Goal: Transaction & Acquisition: Purchase product/service

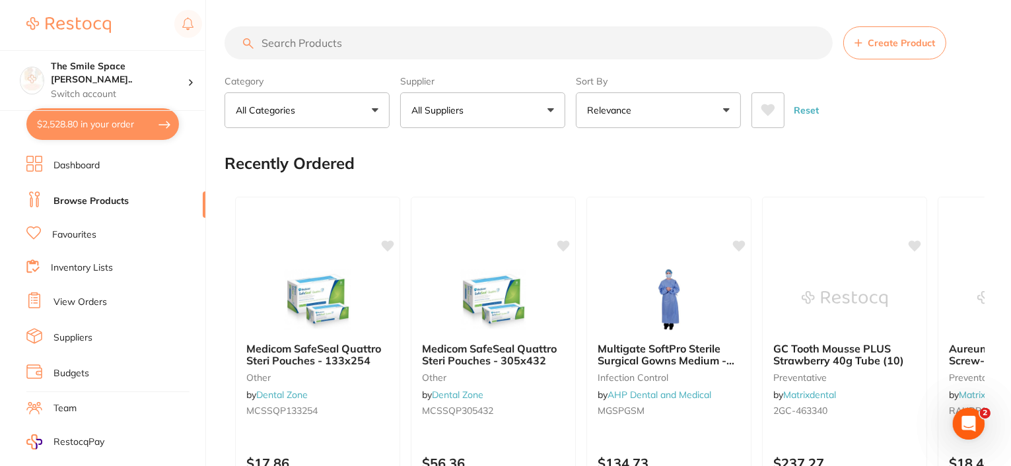
click at [108, 118] on button "$2,528.80 in your order" at bounding box center [102, 124] width 152 height 32
checkbox input "true"
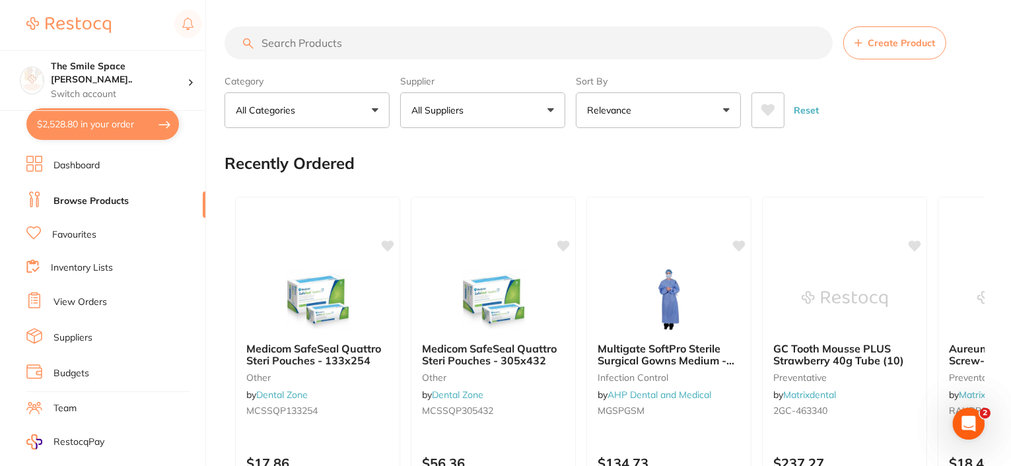
checkbox input "true"
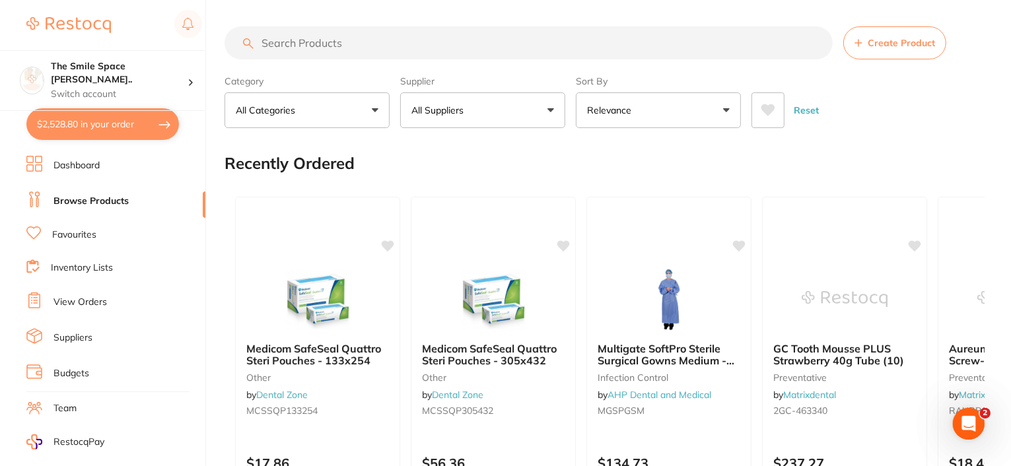
checkbox input "true"
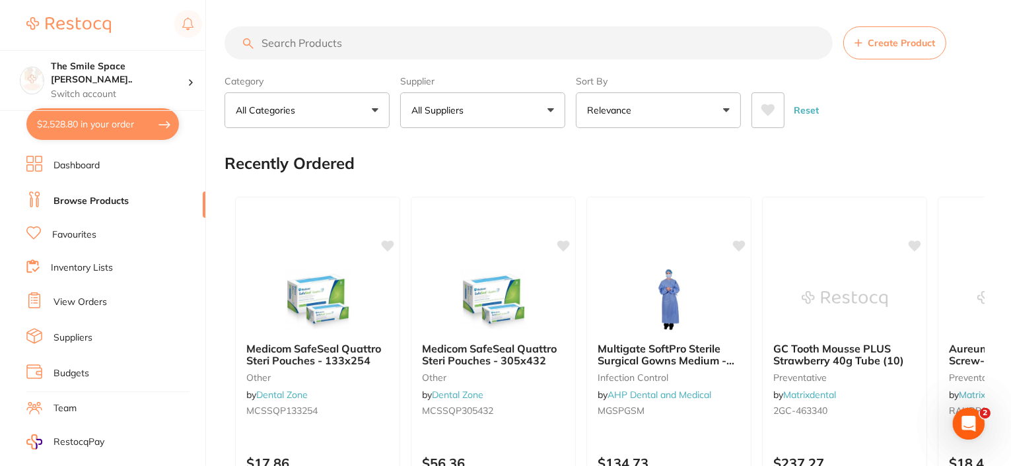
checkbox input "true"
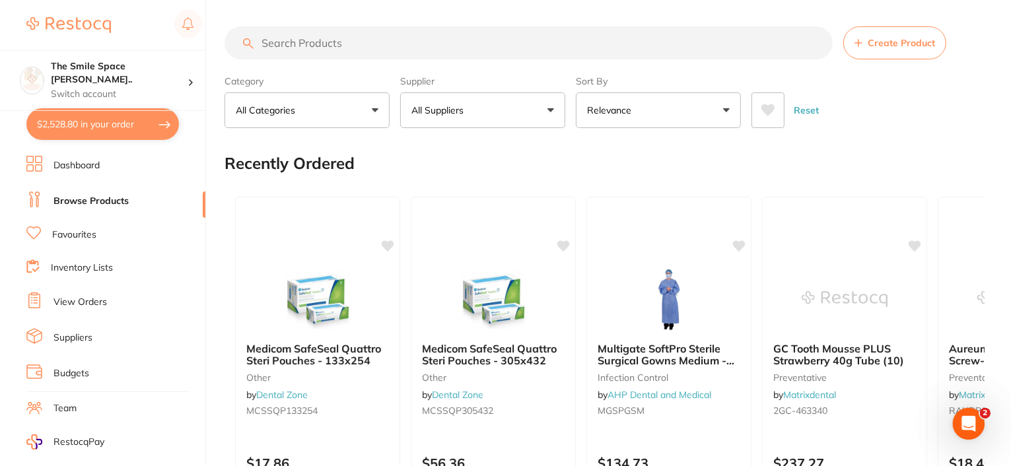
checkbox input "true"
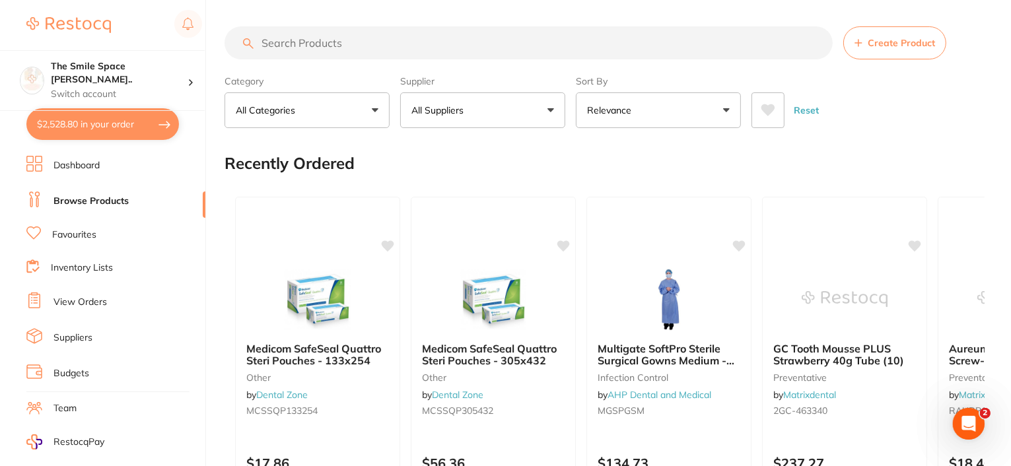
checkbox input "true"
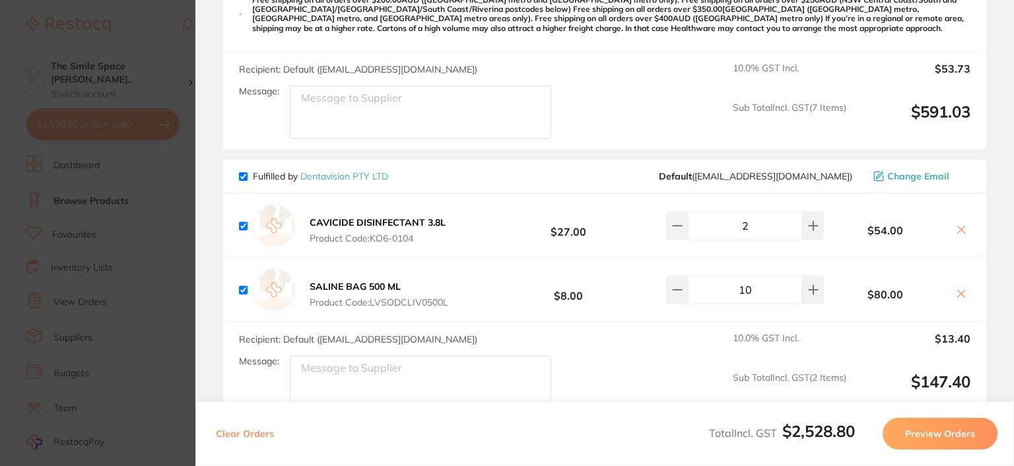
scroll to position [2046, 0]
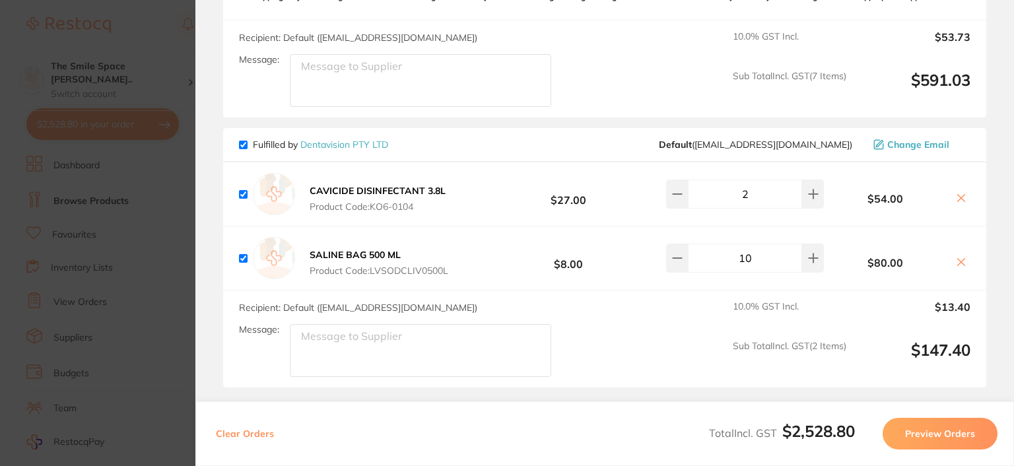
click at [961, 257] on icon at bounding box center [961, 262] width 11 height 11
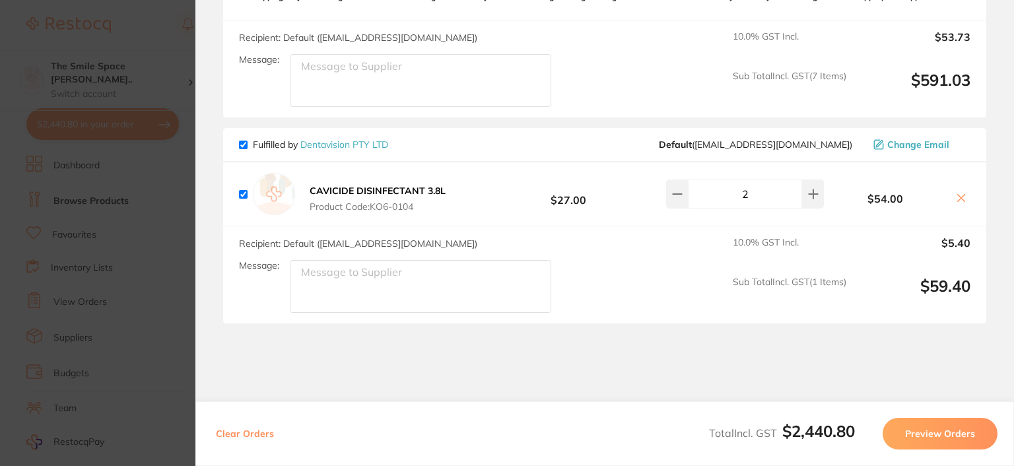
click at [434, 185] on b "CAVICIDE DISINFECTANT 3.8L" at bounding box center [378, 191] width 136 height 12
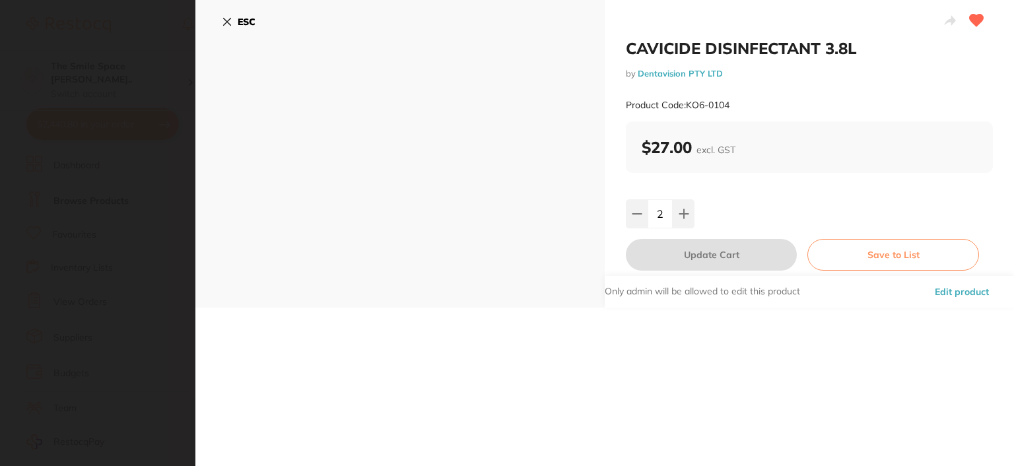
scroll to position [0, 0]
click at [229, 21] on icon at bounding box center [227, 22] width 11 height 11
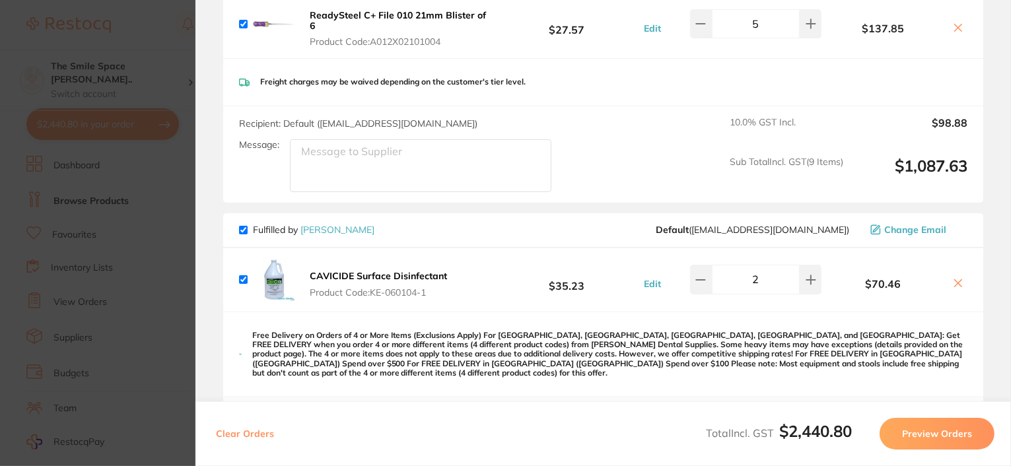
scroll to position [726, 0]
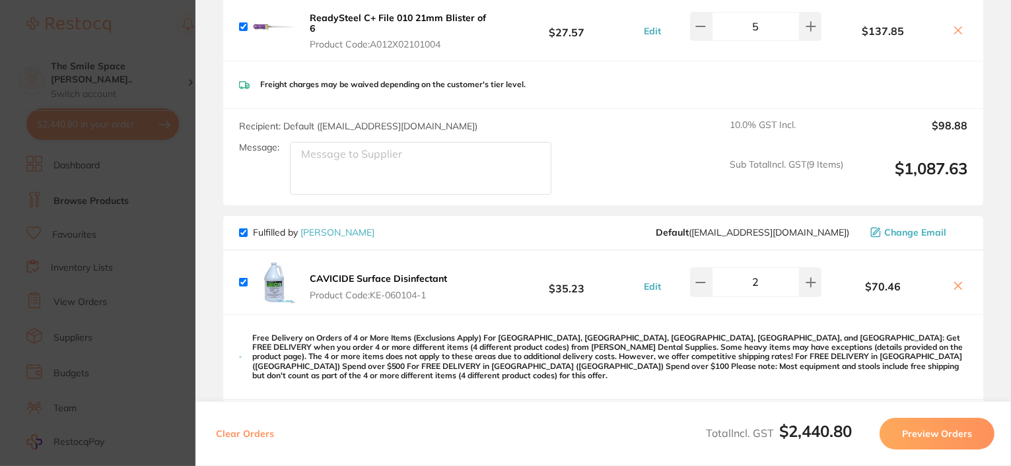
click at [428, 274] on b "CAVICIDE Surface Disinfectant" at bounding box center [378, 279] width 137 height 12
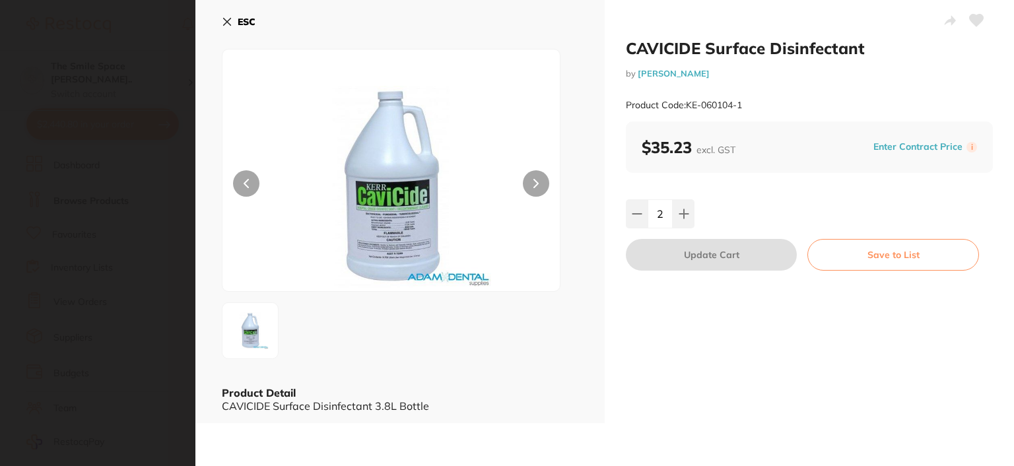
scroll to position [0, 0]
click at [227, 20] on icon at bounding box center [227, 22] width 11 height 11
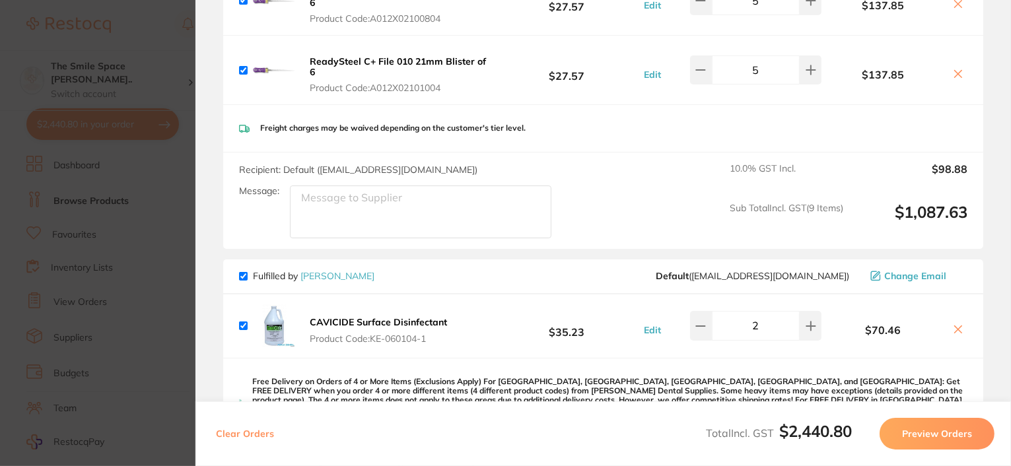
scroll to position [792, 0]
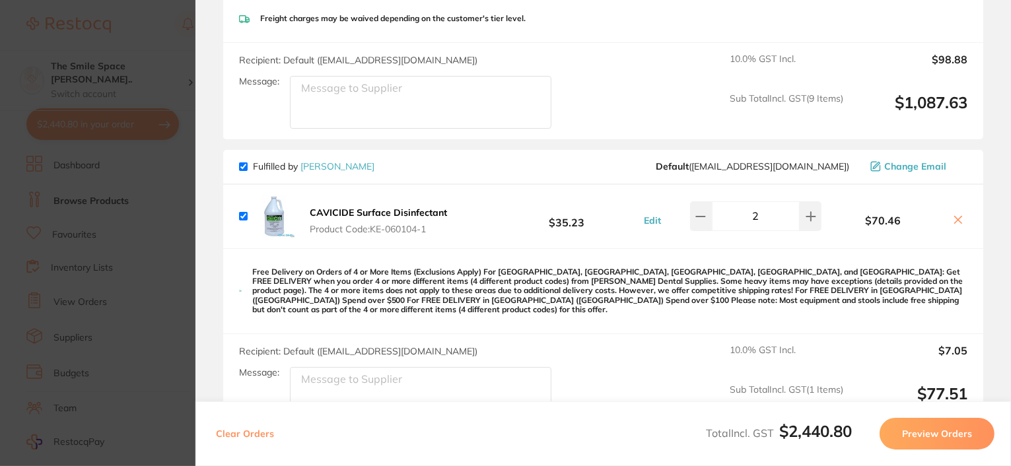
click at [957, 218] on icon at bounding box center [957, 220] width 11 height 11
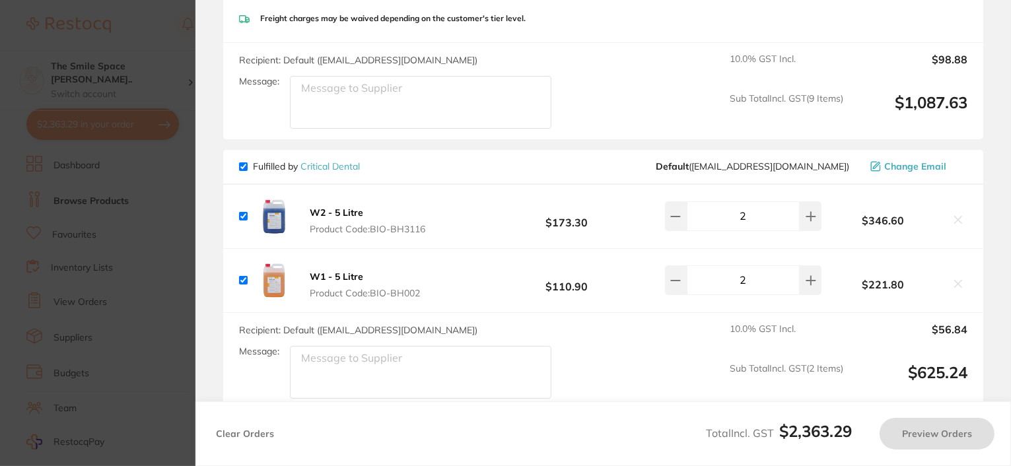
checkbox input "true"
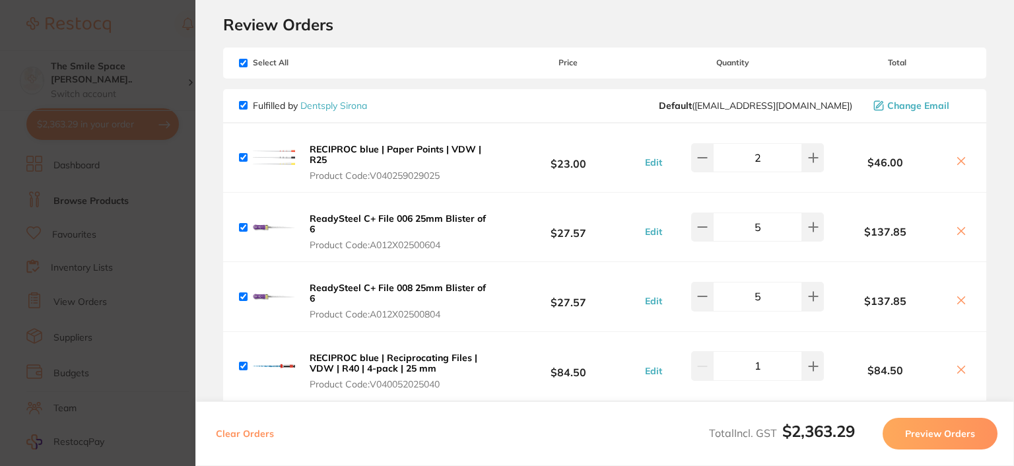
scroll to position [0, 0]
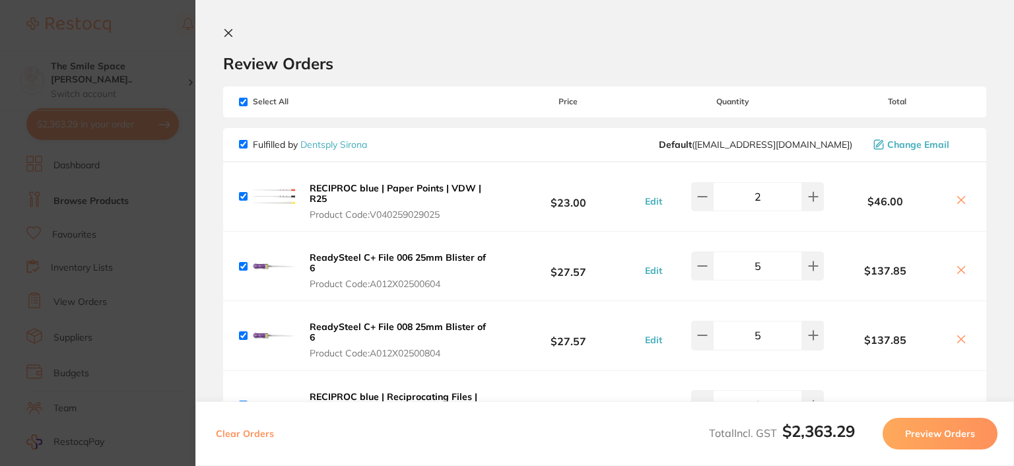
click at [228, 37] on icon at bounding box center [228, 33] width 11 height 11
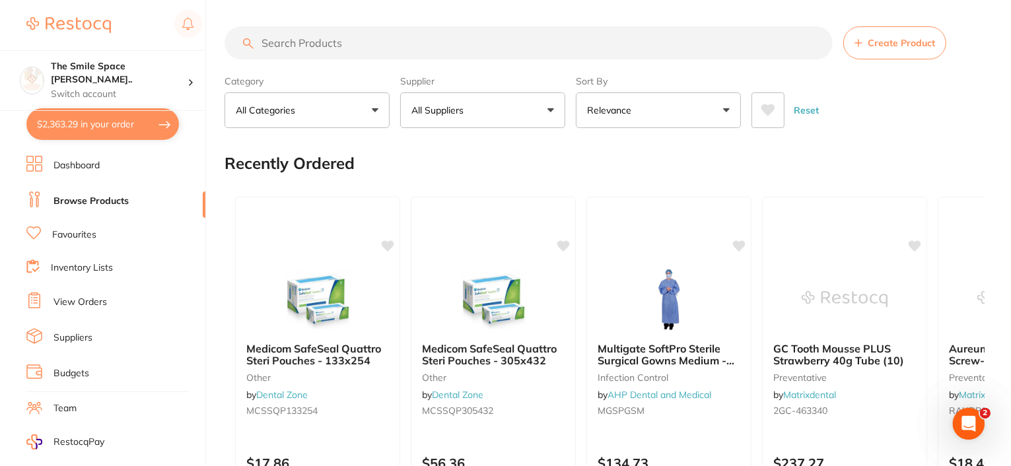
click at [310, 50] on input "search" at bounding box center [528, 42] width 608 height 33
type input "[PERSON_NAME] soft clamp"
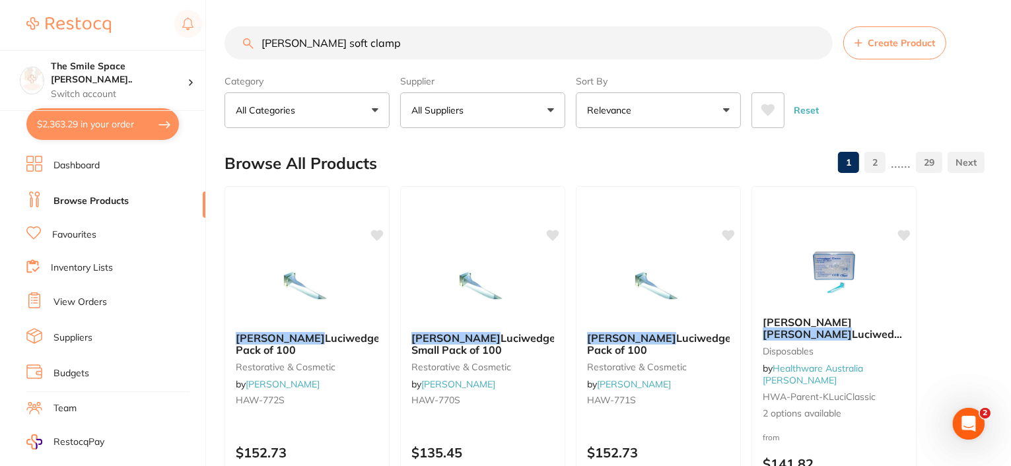
drag, startPoint x: 356, startPoint y: 41, endPoint x: 206, endPoint y: 53, distance: 150.3
click at [206, 53] on div "$2,363.29 The Smile Space [PERSON_NAME].. Switch account The Smile Space [PERSO…" at bounding box center [505, 233] width 1011 height 466
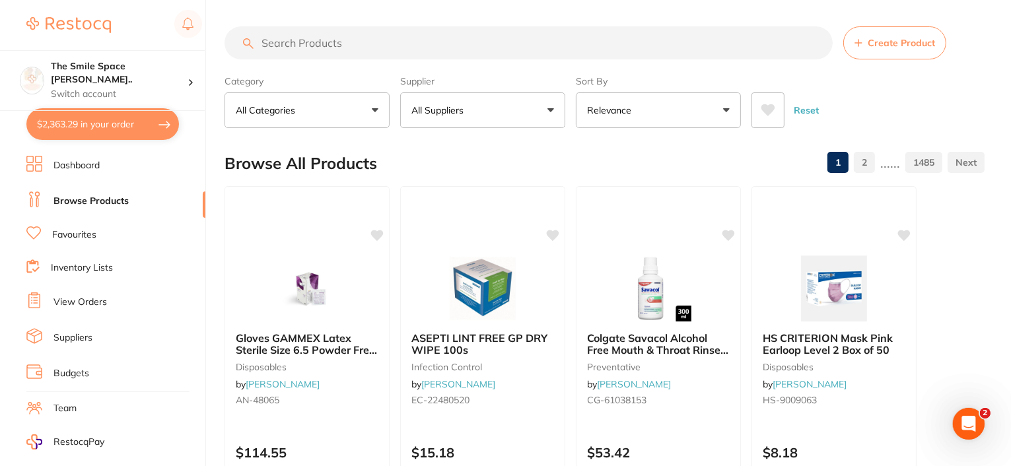
click at [112, 126] on button "$2,363.29 in your order" at bounding box center [102, 124] width 152 height 32
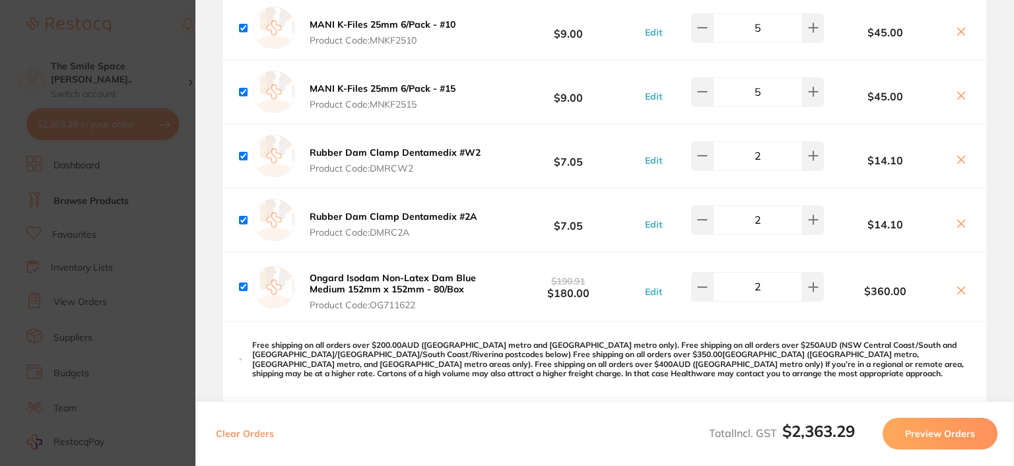
scroll to position [1386, 0]
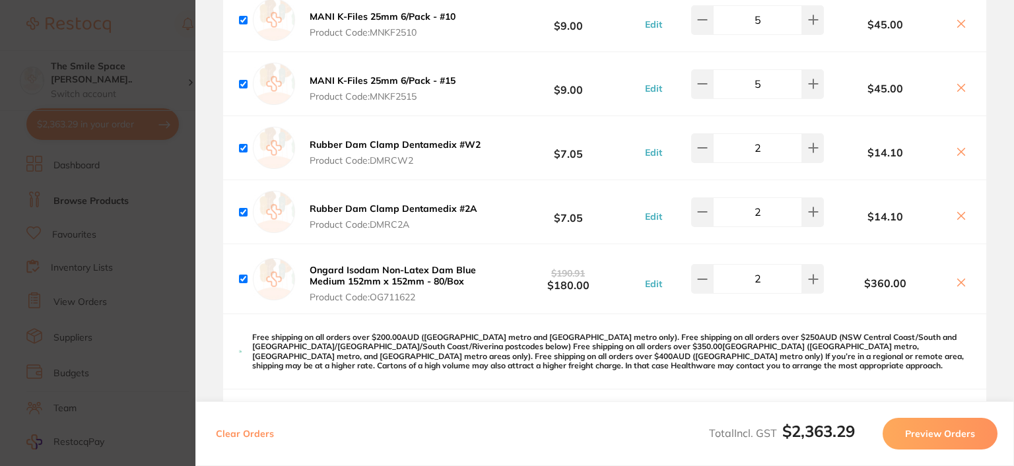
click at [403, 278] on b "Ongard Isodam Non-Latex Dam Blue Medium 152mm x 152mm - 80/Box" at bounding box center [393, 275] width 166 height 22
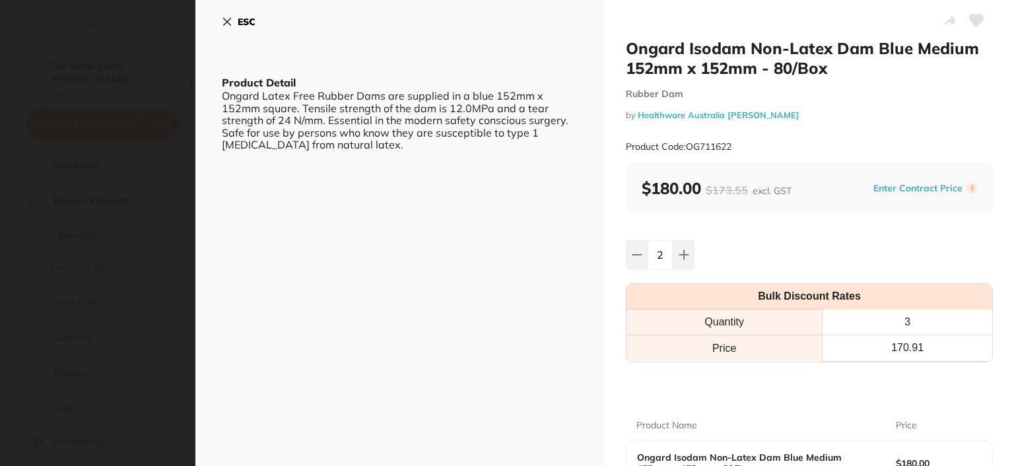
scroll to position [0, 0]
click at [224, 23] on icon at bounding box center [227, 22] width 11 height 11
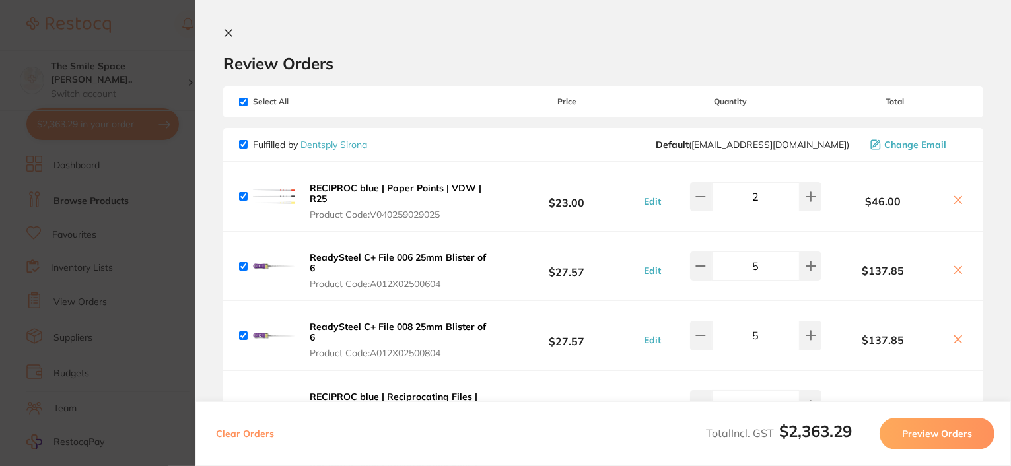
click at [225, 31] on icon at bounding box center [228, 33] width 7 height 7
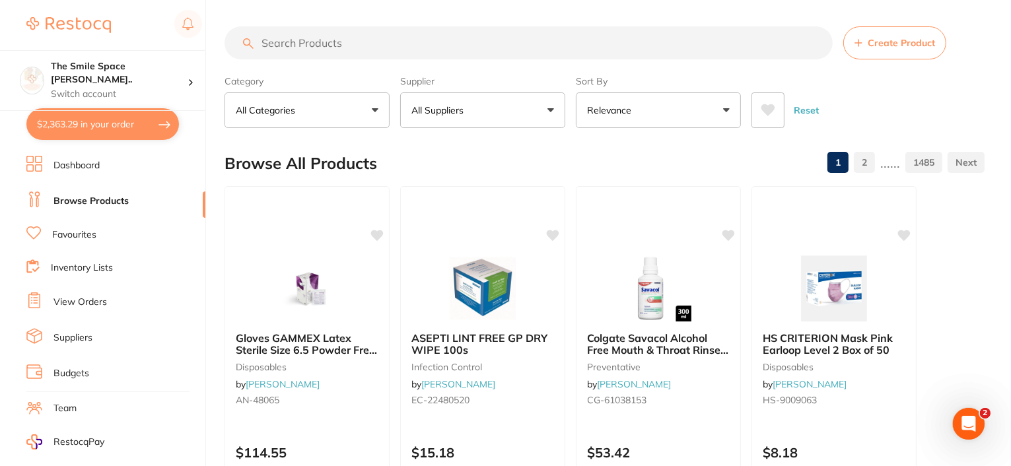
click at [341, 50] on input "search" at bounding box center [528, 42] width 608 height 33
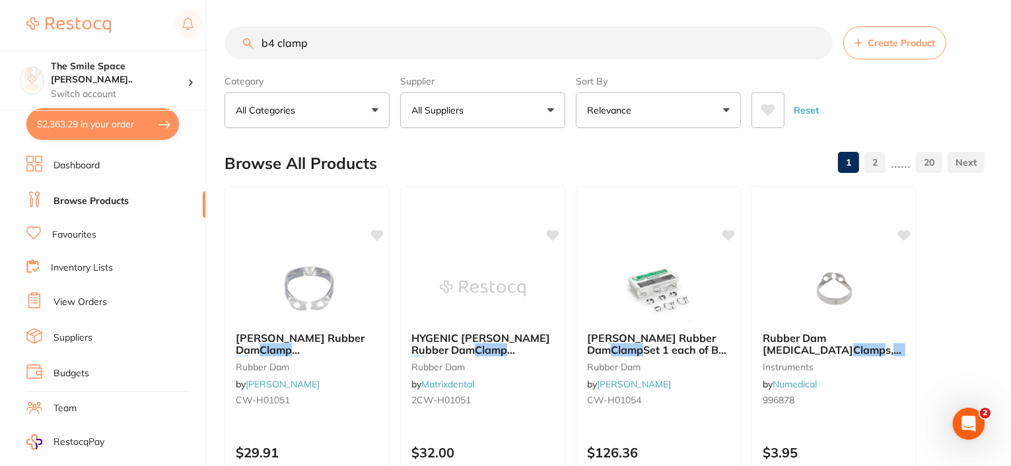
click at [121, 116] on button "$2,363.29 in your order" at bounding box center [102, 124] width 152 height 32
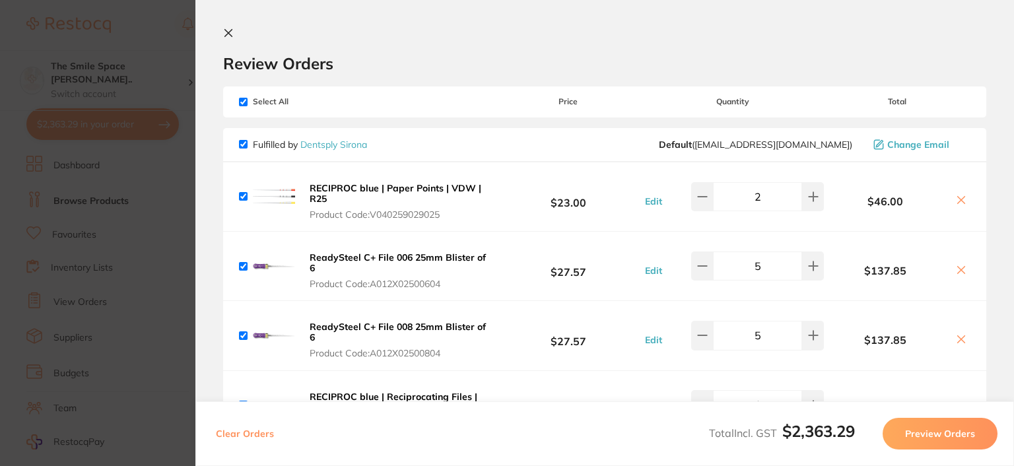
click at [232, 30] on icon at bounding box center [228, 33] width 11 height 11
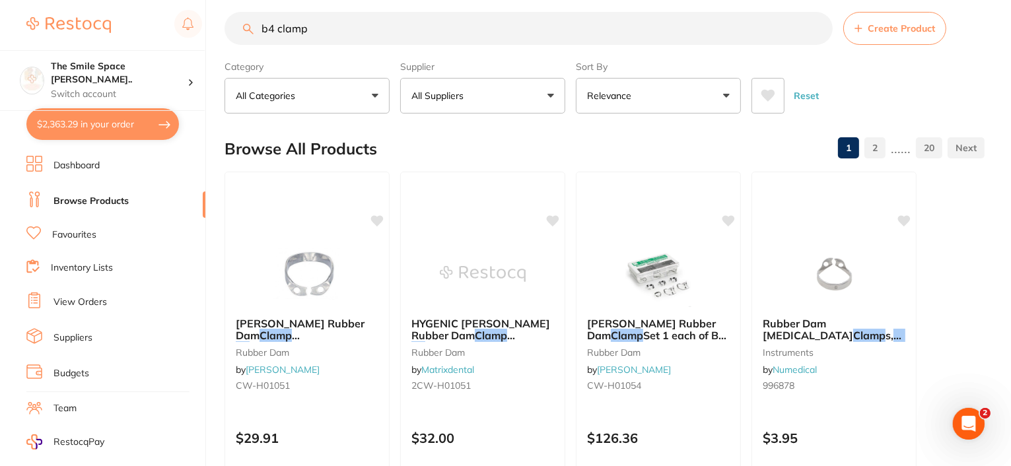
drag, startPoint x: 401, startPoint y: 34, endPoint x: 271, endPoint y: 34, distance: 130.0
click at [271, 34] on input "b4 clamp" at bounding box center [528, 28] width 608 height 33
type input "b"
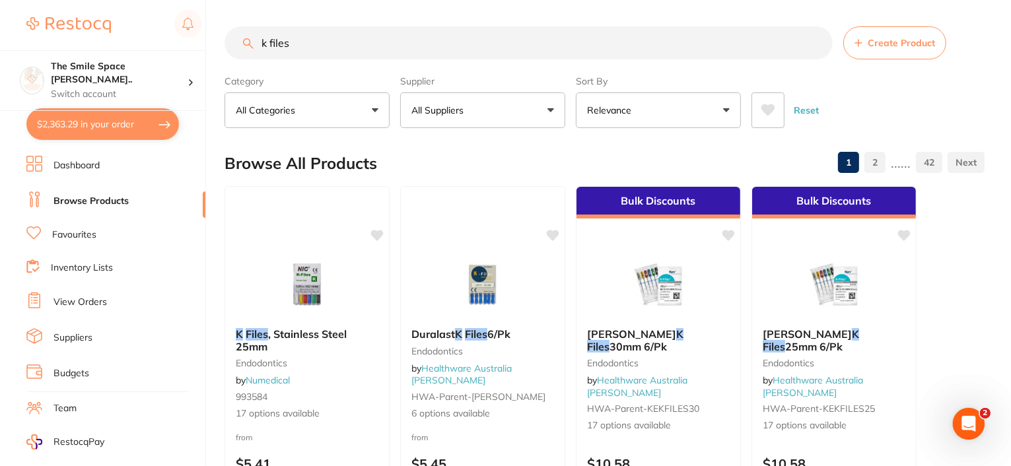
click at [108, 121] on button "$2,363.29 in your order" at bounding box center [102, 124] width 152 height 32
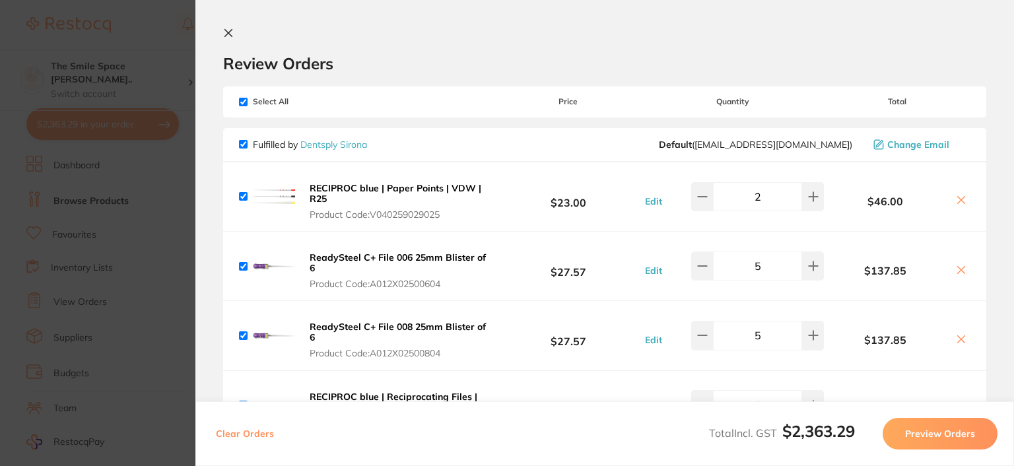
click at [230, 28] on icon at bounding box center [228, 33] width 11 height 11
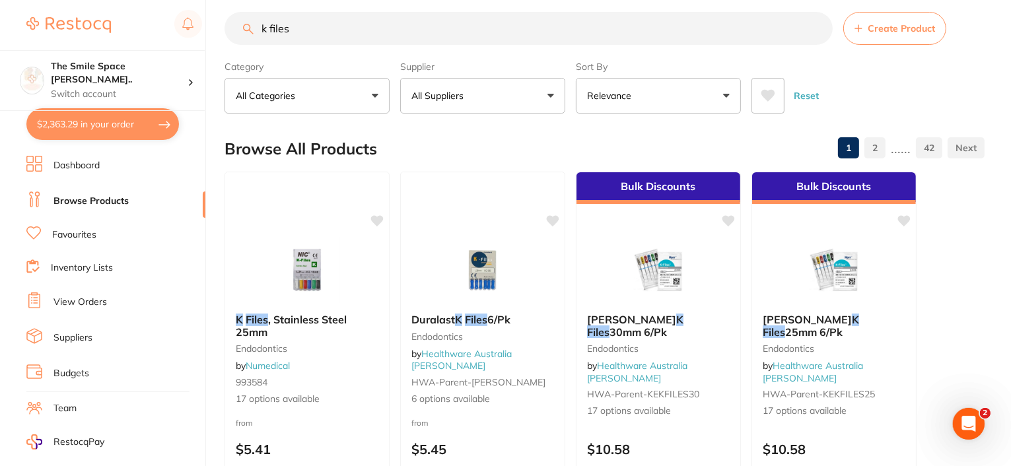
click at [325, 15] on input "k files" at bounding box center [528, 28] width 608 height 33
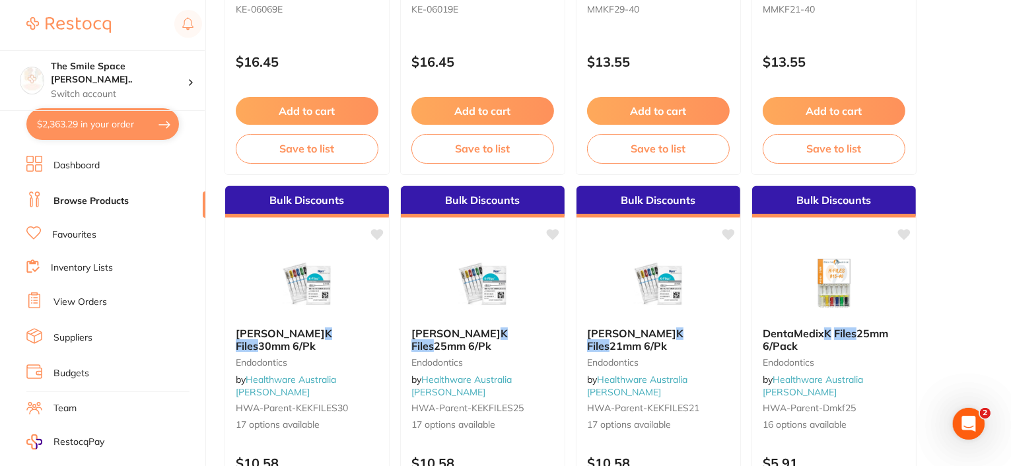
scroll to position [1584, 0]
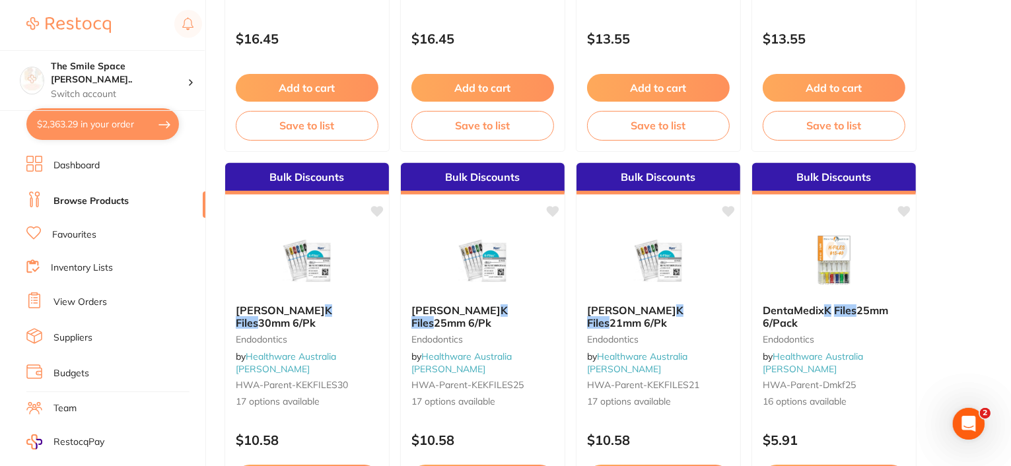
click at [86, 125] on button "$2,363.29 in your order" at bounding box center [102, 124] width 152 height 32
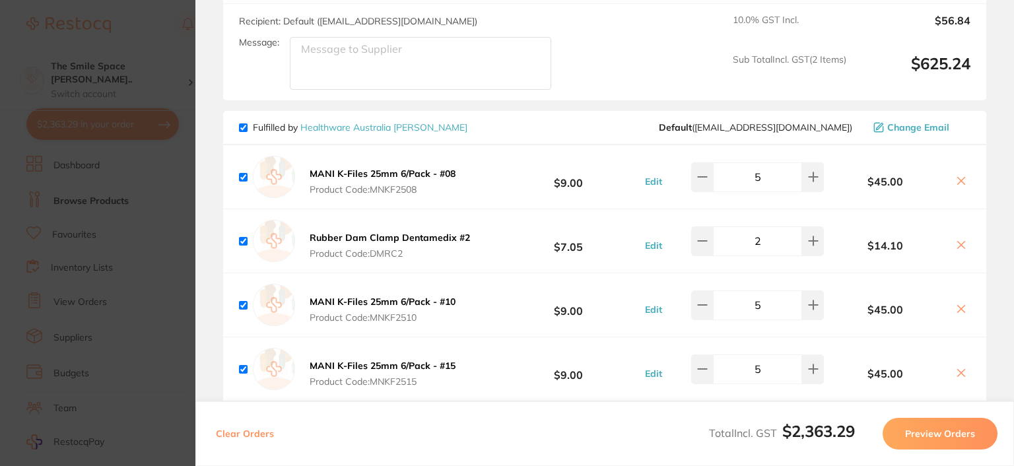
scroll to position [1056, 0]
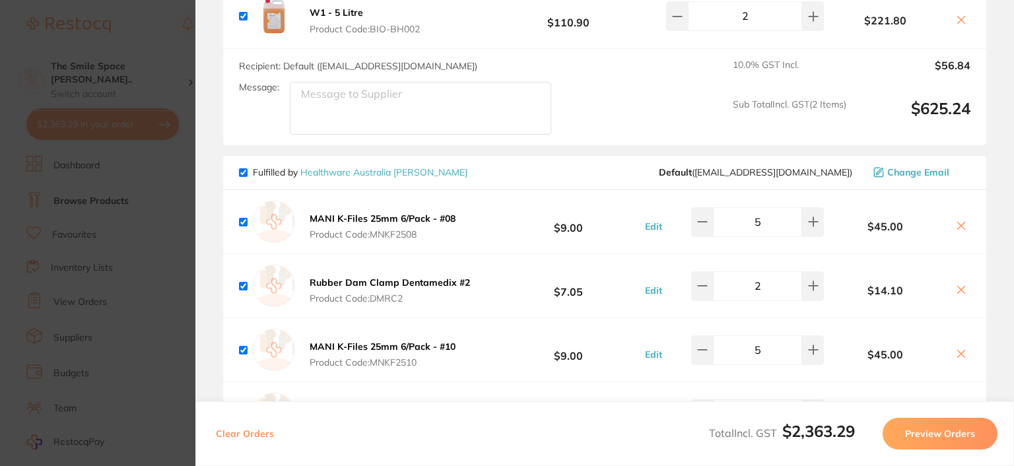
click at [158, 370] on section "Update RRP Set your pre negotiated price for this item. Item Agreed RRP (excl. …" at bounding box center [507, 233] width 1014 height 466
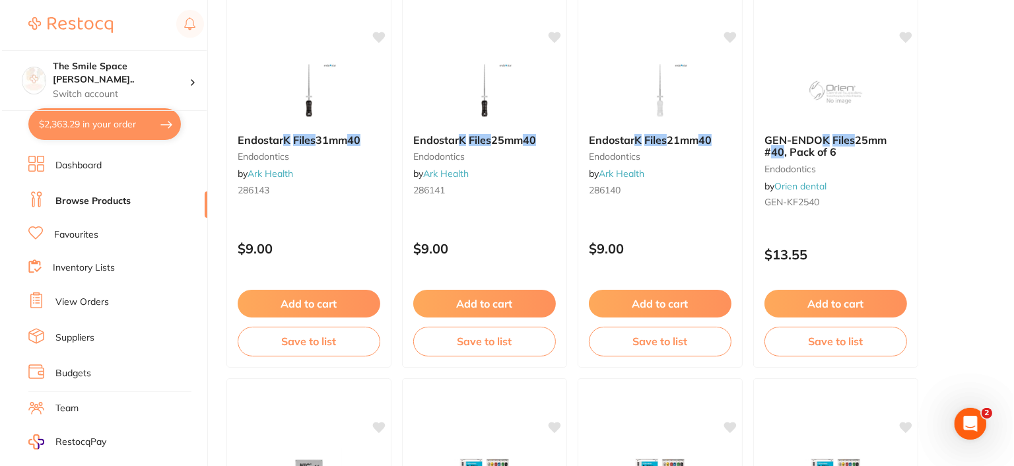
scroll to position [0, 0]
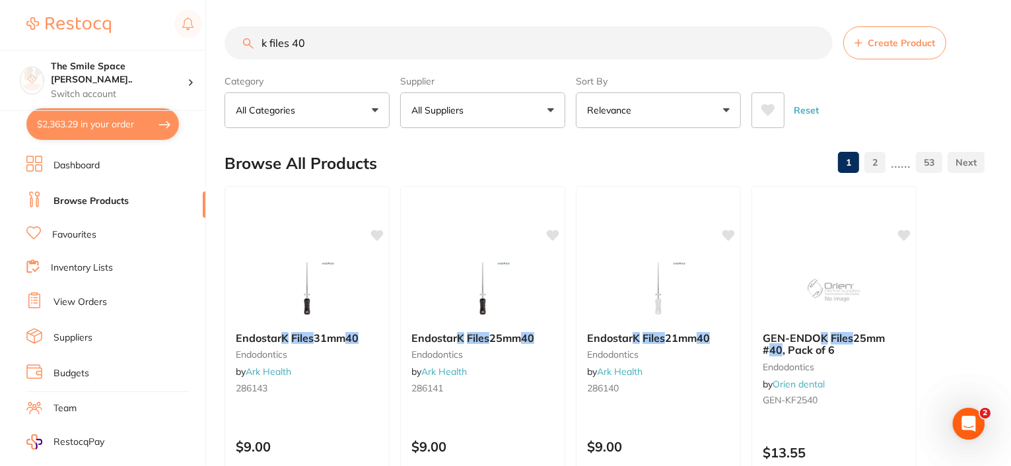
click at [105, 126] on button "$2,363.29 in your order" at bounding box center [102, 124] width 152 height 32
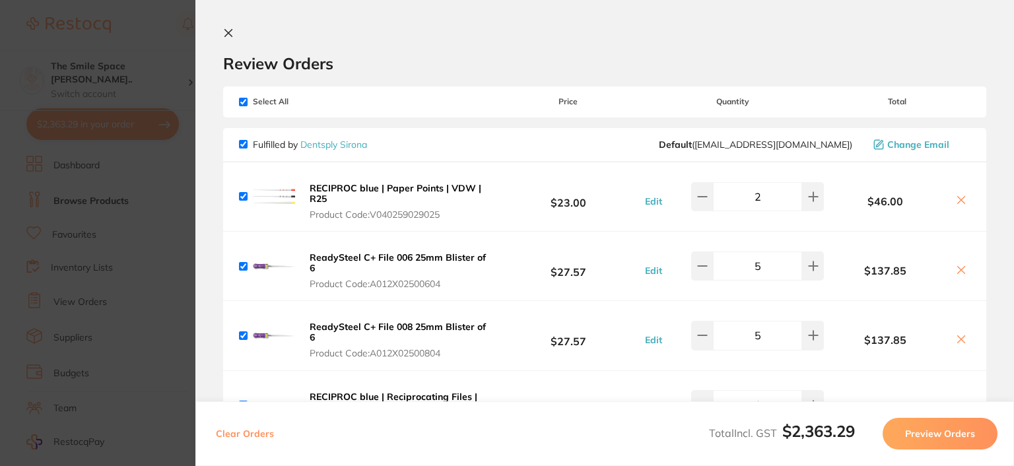
click at [161, 205] on section "Update RRP Set your pre negotiated price for this item. Item Agreed RRP (excl. …" at bounding box center [507, 233] width 1014 height 466
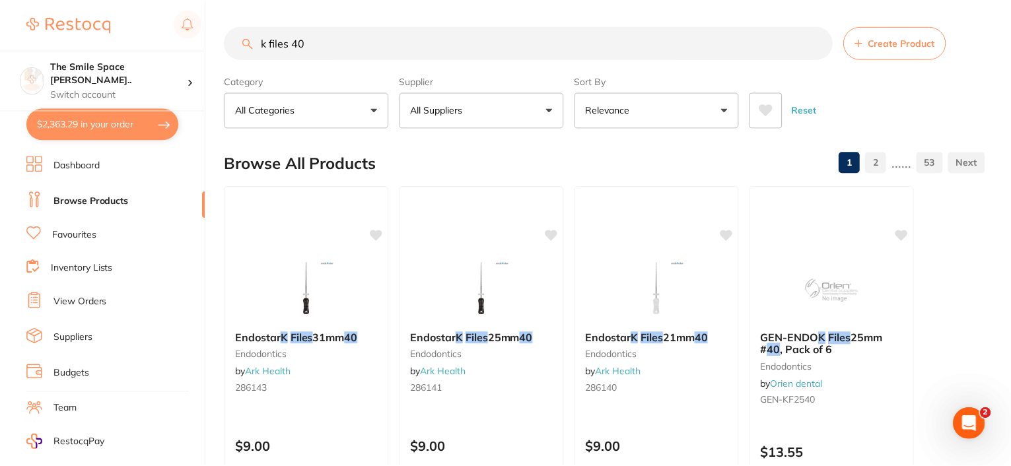
scroll to position [3, 0]
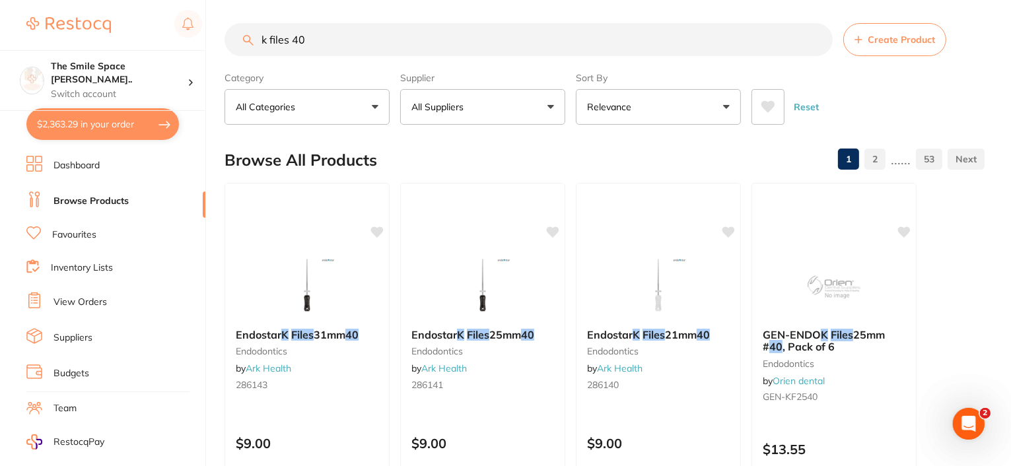
click at [550, 106] on button "All Suppliers" at bounding box center [482, 107] width 165 height 36
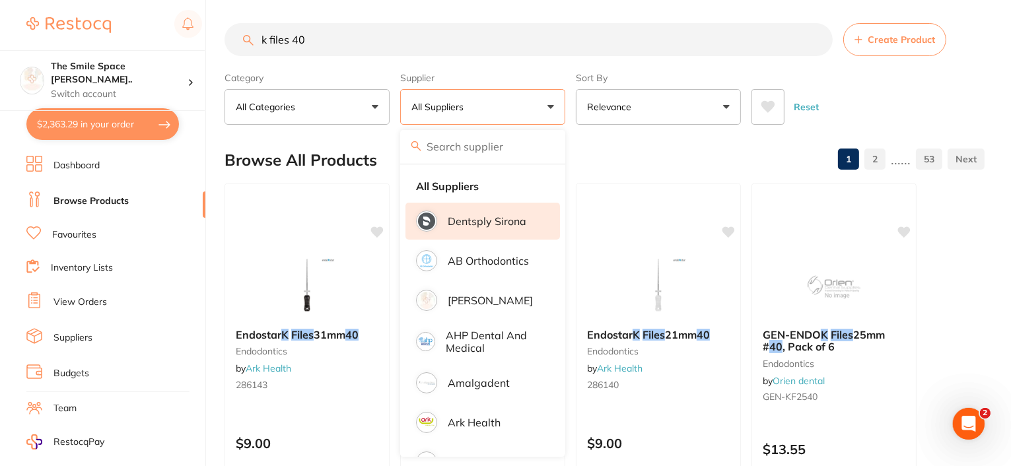
click at [498, 216] on p "Dentsply Sirona" at bounding box center [487, 221] width 79 height 12
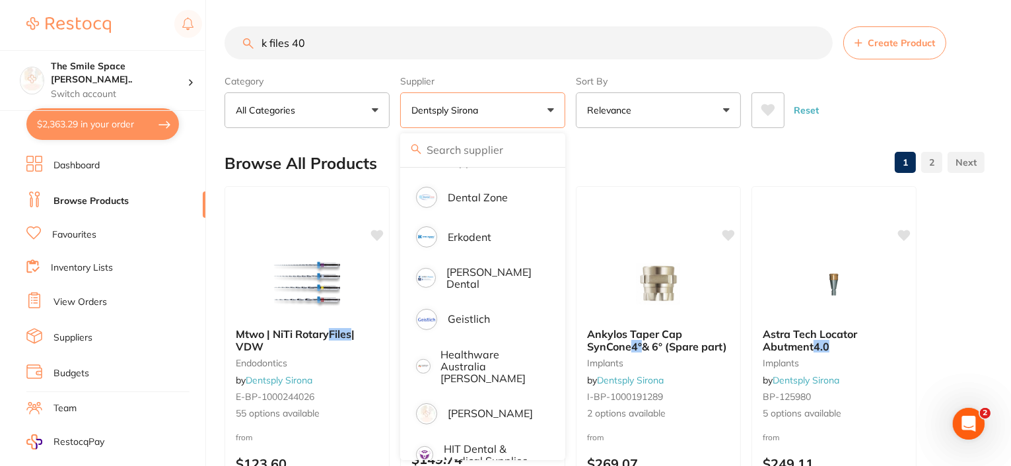
scroll to position [462, 0]
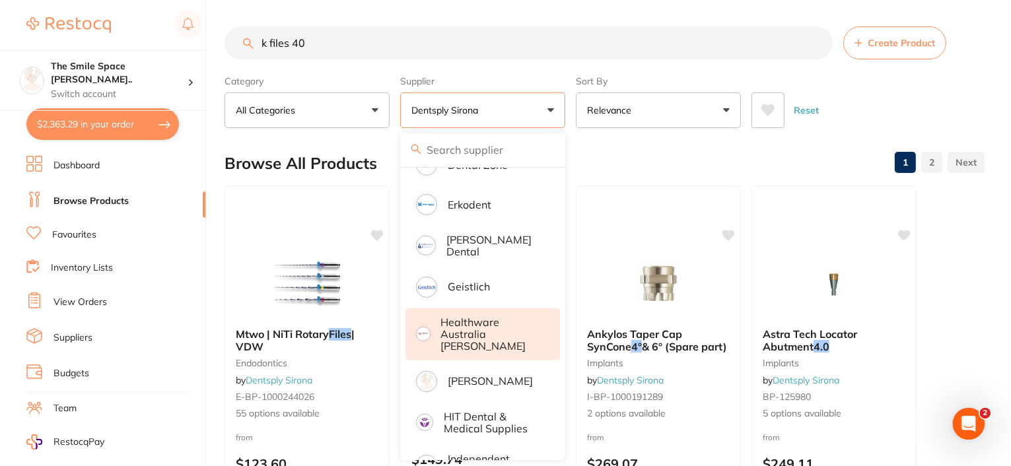
click at [508, 332] on p "Healthware Australia [PERSON_NAME]" at bounding box center [491, 334] width 101 height 36
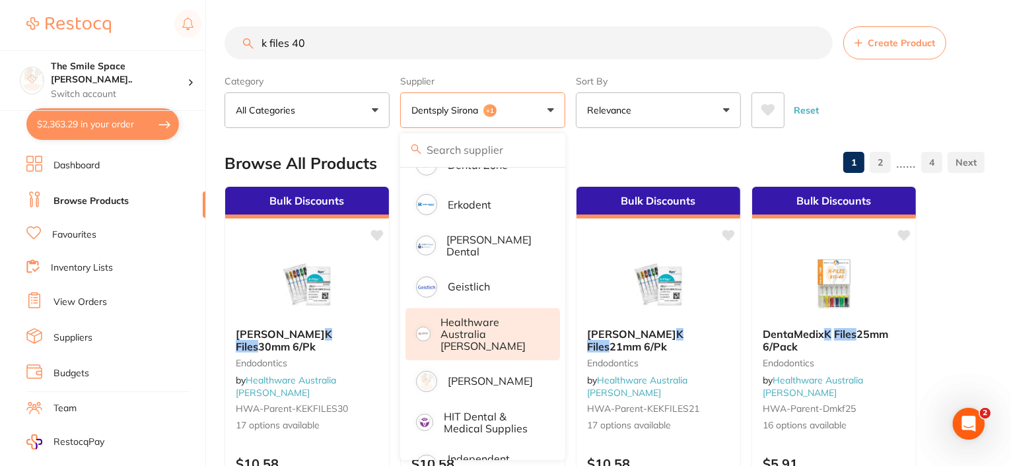
scroll to position [0, 0]
click at [822, 89] on div "Reset" at bounding box center [862, 105] width 222 height 46
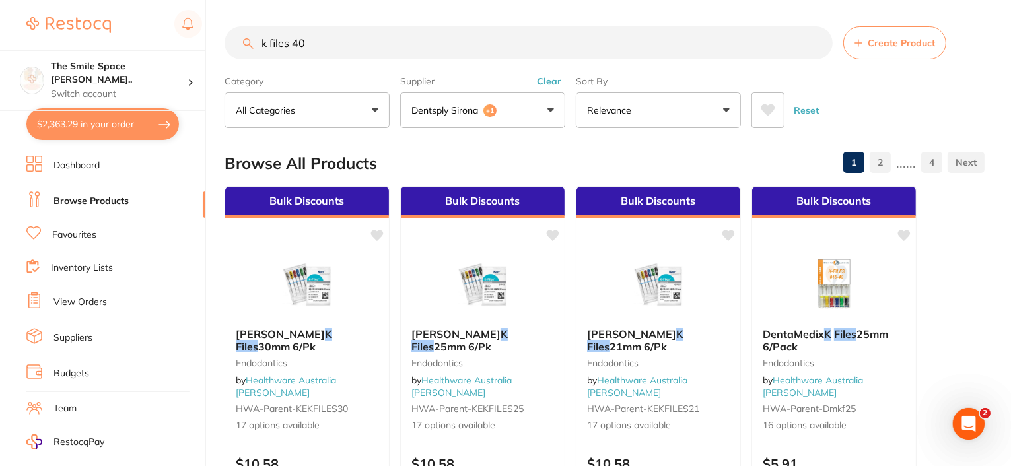
click at [339, 42] on input "k files 40" at bounding box center [528, 42] width 608 height 33
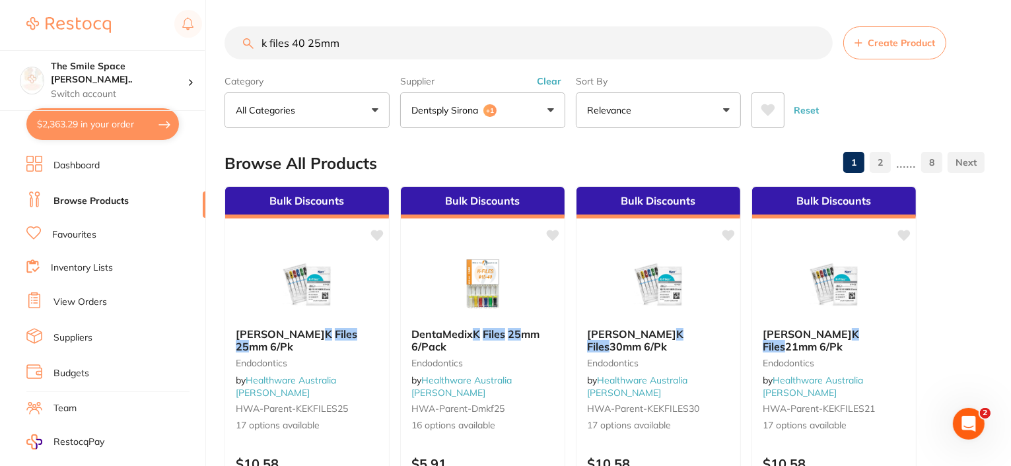
type input "k files 40 25mm"
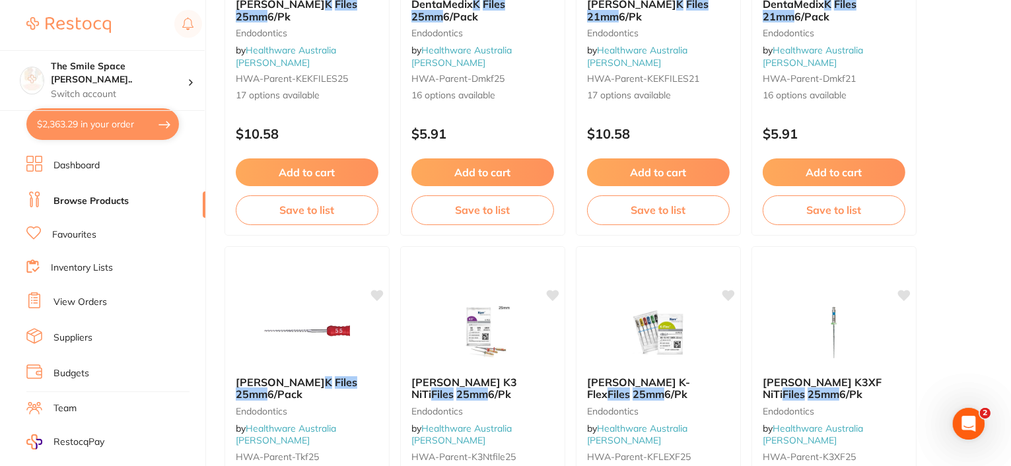
scroll to position [132, 0]
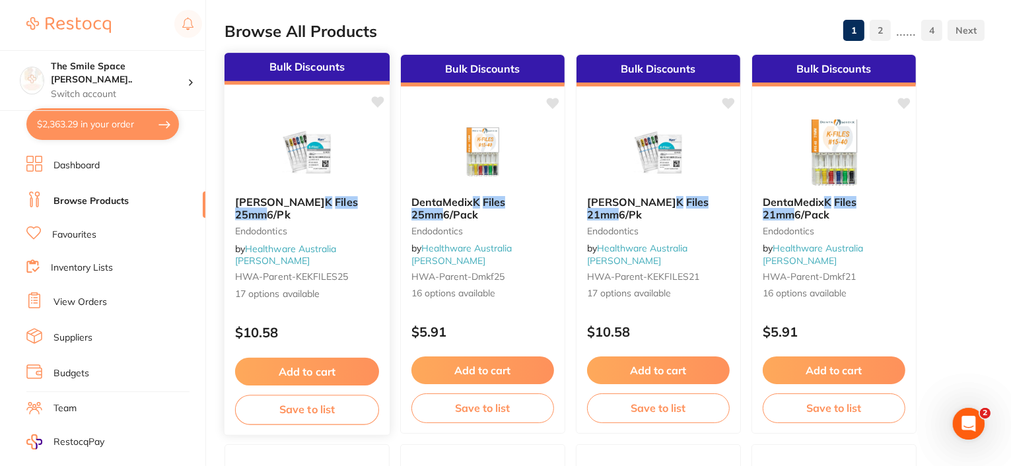
click at [267, 208] on em "25mm" at bounding box center [251, 213] width 32 height 13
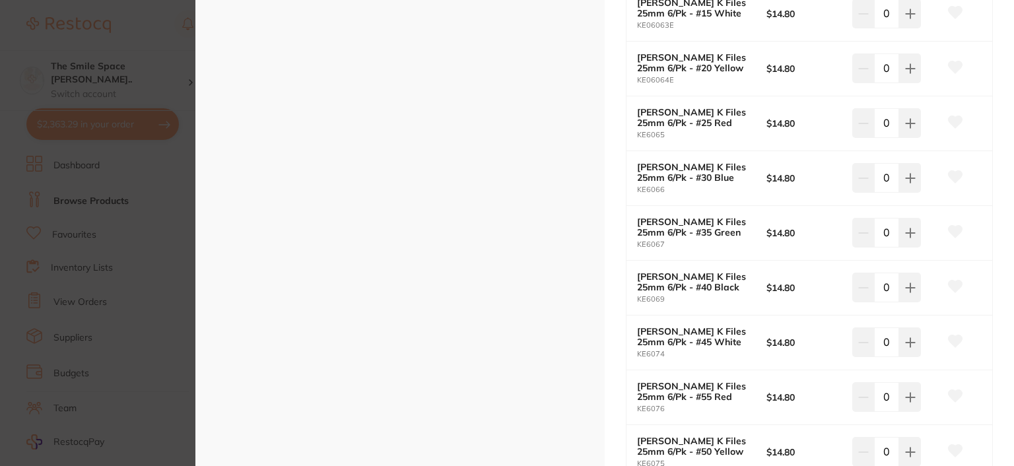
scroll to position [594, 0]
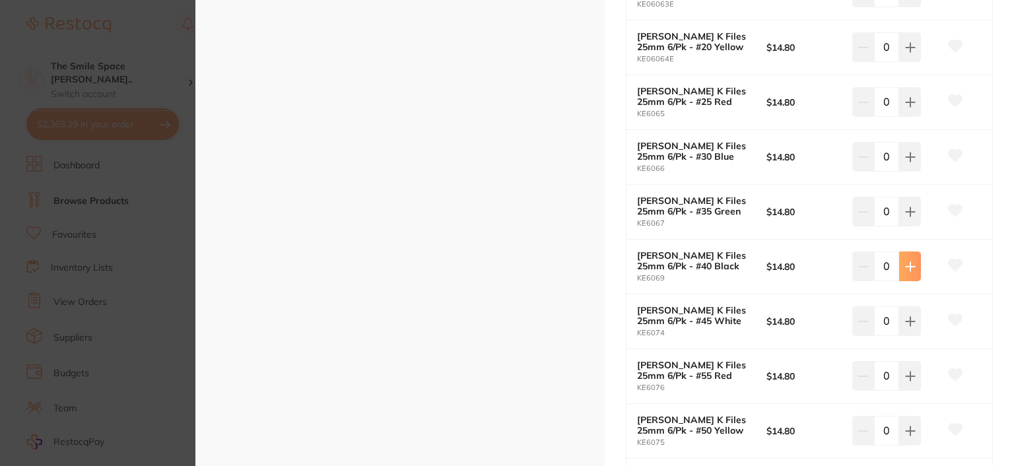
click at [916, 258] on button at bounding box center [910, 265] width 22 height 29
type input "2"
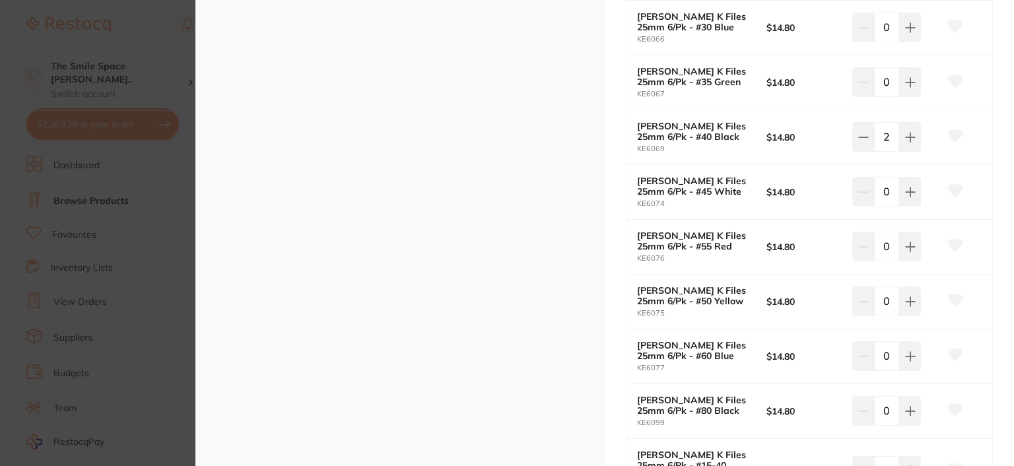
scroll to position [726, 0]
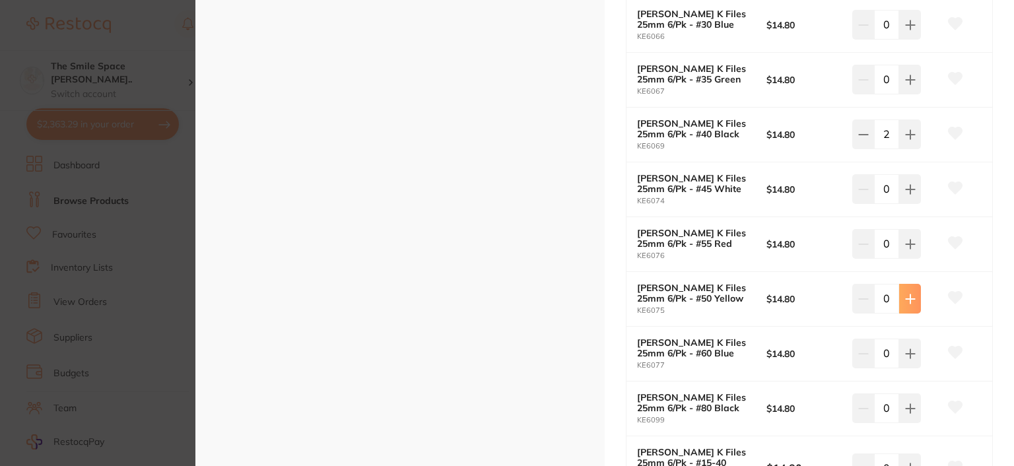
click at [908, 303] on button at bounding box center [910, 298] width 22 height 29
type input "2"
click at [905, 352] on icon at bounding box center [910, 354] width 11 height 11
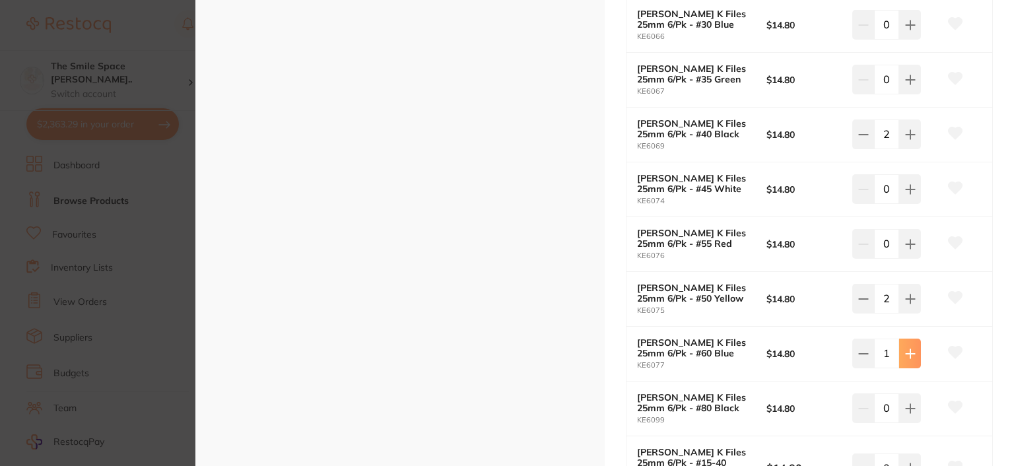
type input "2"
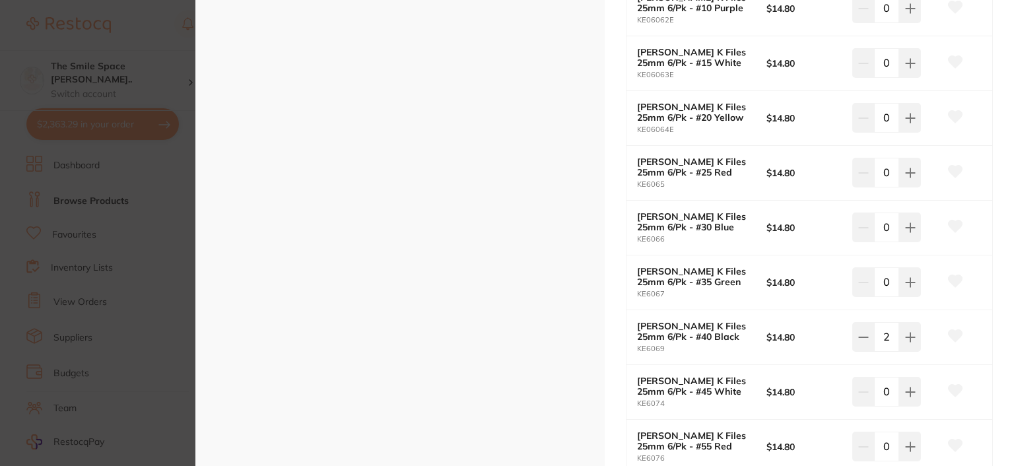
scroll to position [500, 0]
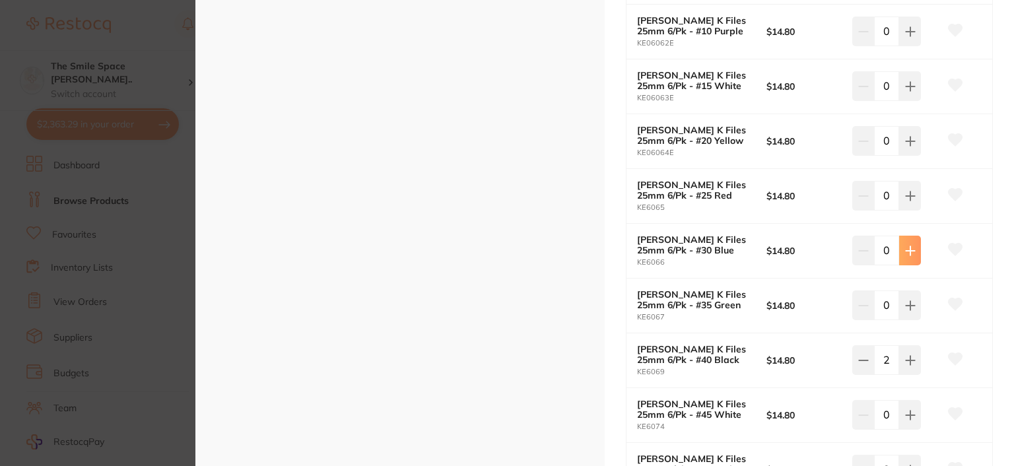
click at [906, 252] on icon at bounding box center [910, 251] width 11 height 11
type input "2"
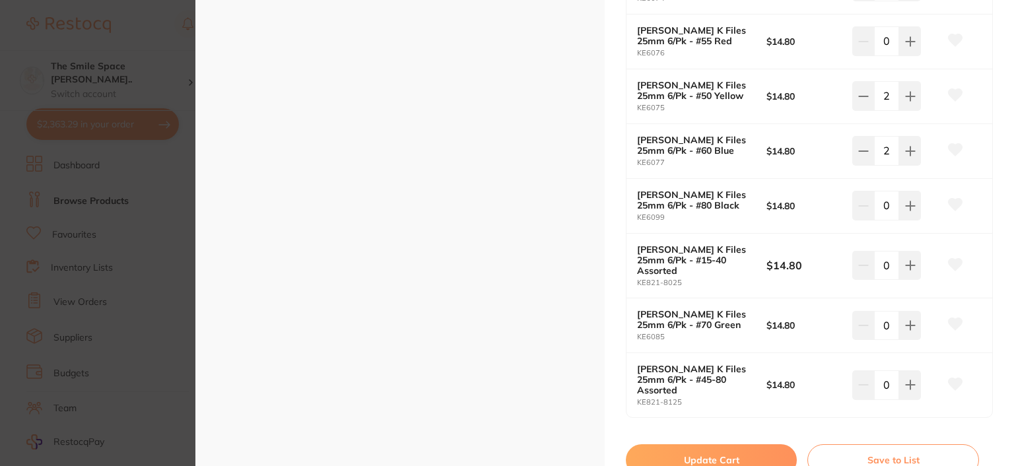
scroll to position [962, 0]
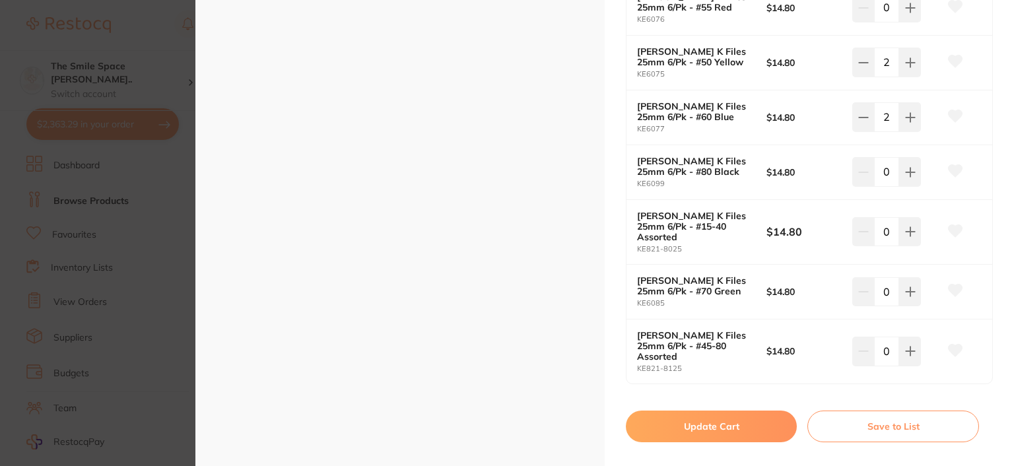
click at [693, 411] on button "Update Cart" at bounding box center [711, 427] width 171 height 32
checkbox input "false"
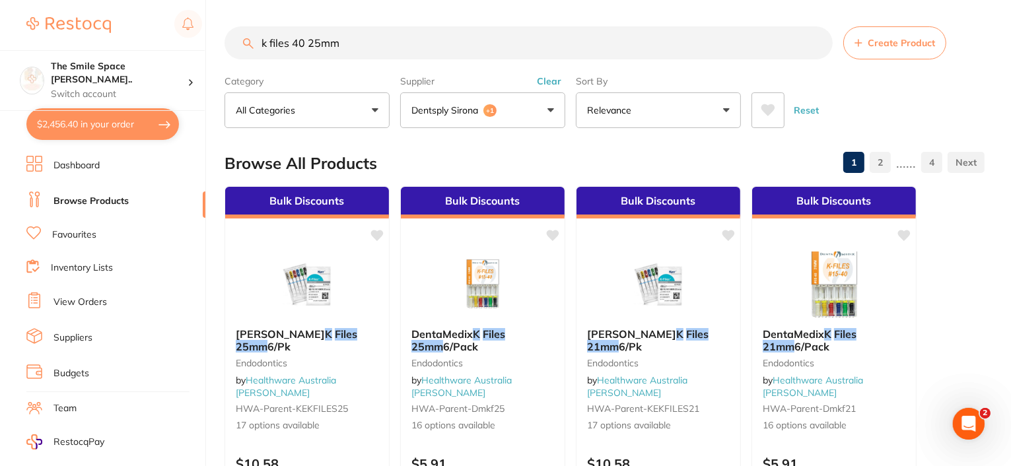
click at [304, 42] on input "k files 40 25mm" at bounding box center [528, 42] width 608 height 33
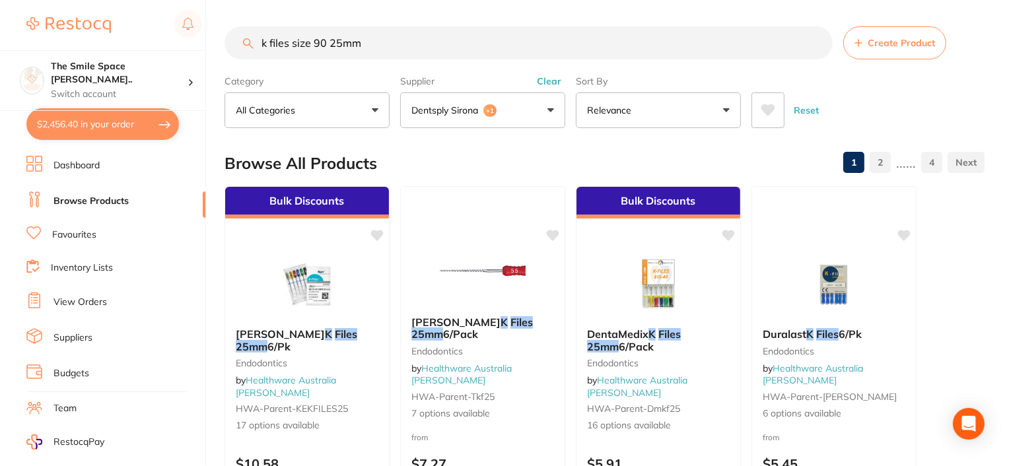
type input "k files size 90 25mm"
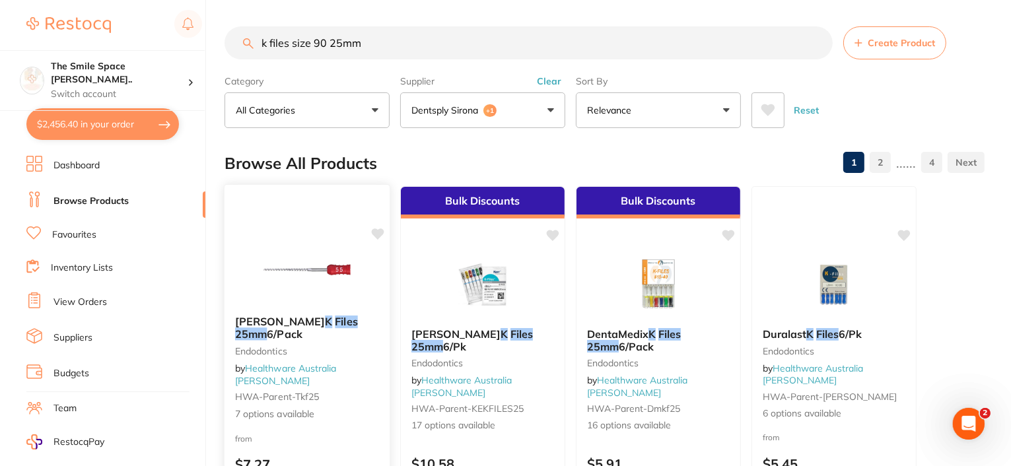
click at [267, 337] on em "25mm" at bounding box center [251, 333] width 32 height 13
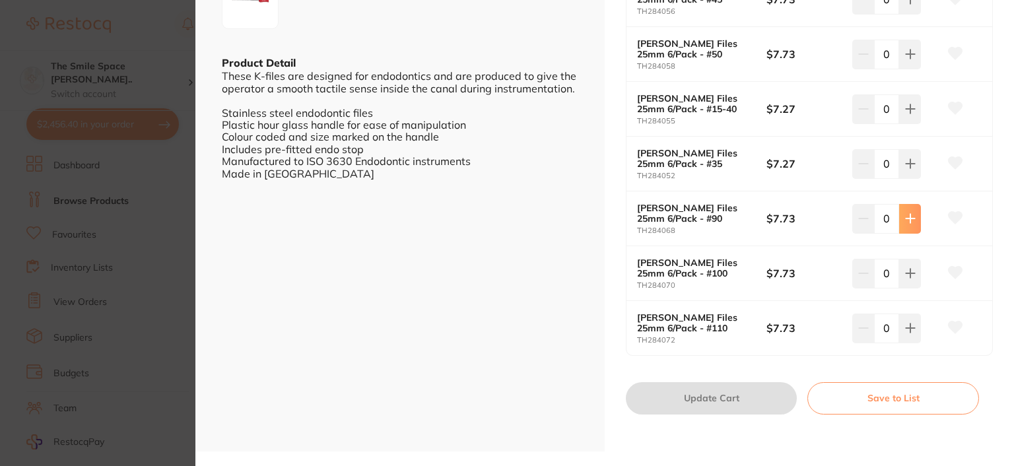
click at [909, 217] on icon at bounding box center [910, 218] width 11 height 11
type input "1"
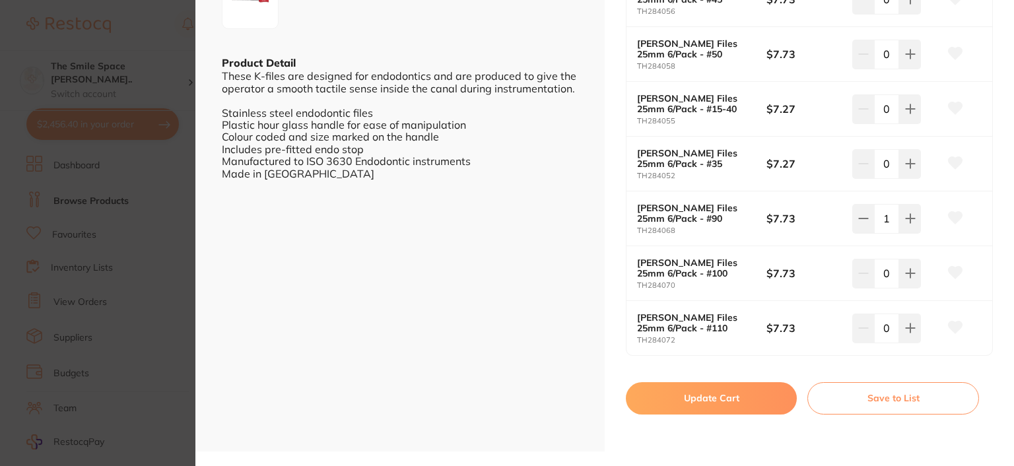
click at [705, 395] on button "Update Cart" at bounding box center [711, 398] width 171 height 32
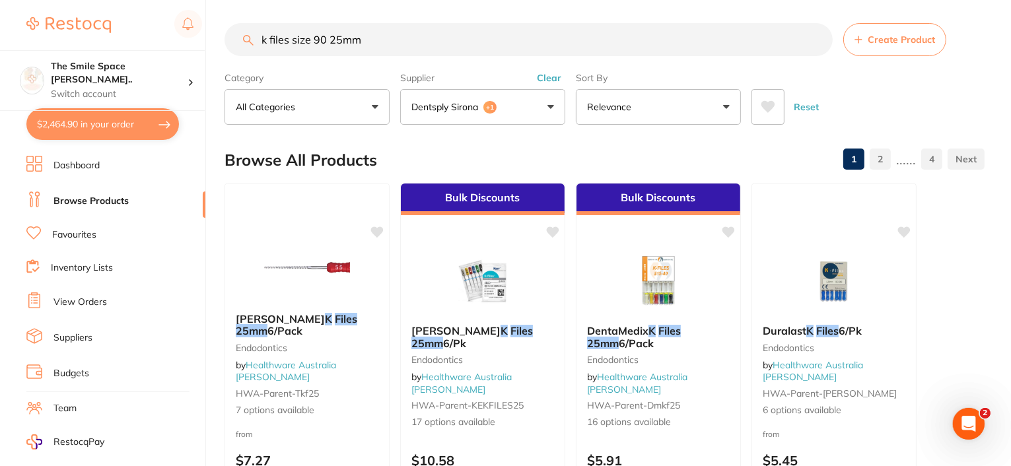
drag, startPoint x: 391, startPoint y: 42, endPoint x: 261, endPoint y: 36, distance: 129.5
click at [261, 36] on input "k files size 90 25mm" at bounding box center [528, 39] width 608 height 33
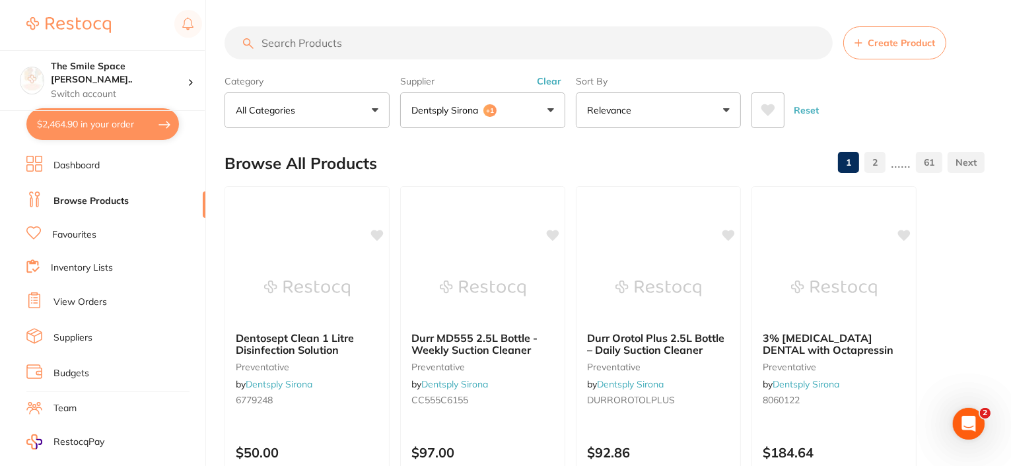
scroll to position [0, 0]
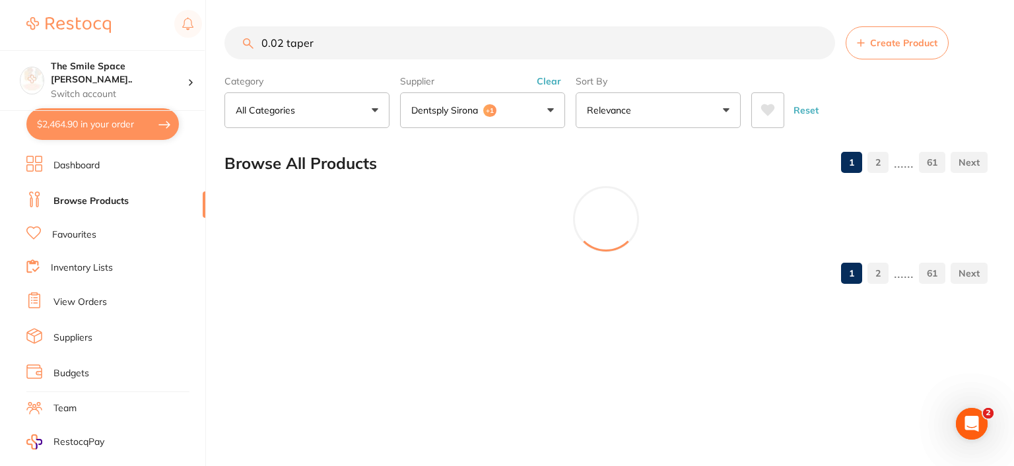
type input "0.02 taper"
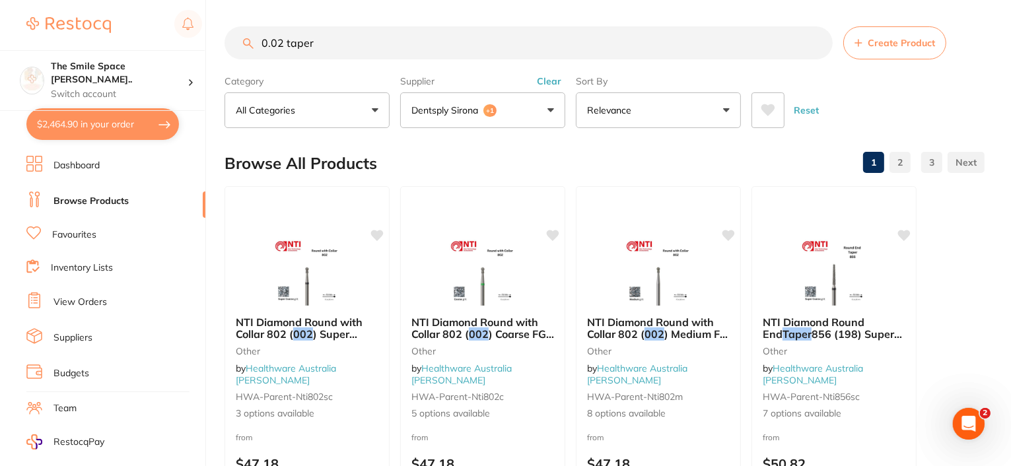
click at [103, 132] on button "$2,464.90 in your order" at bounding box center [102, 124] width 152 height 32
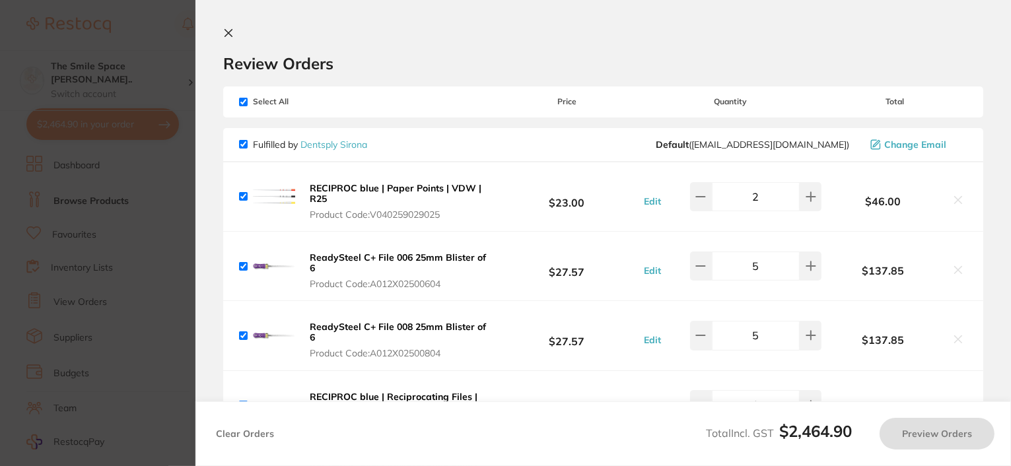
checkbox input "true"
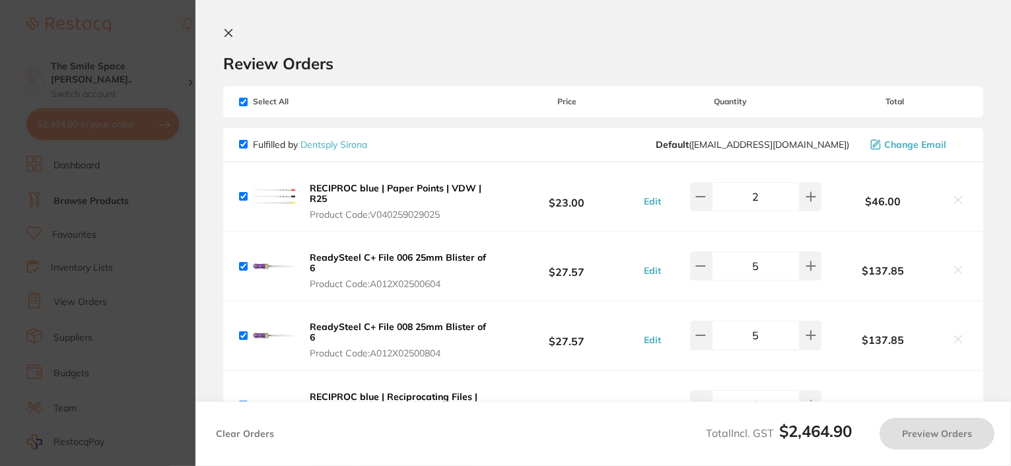
checkbox input "true"
click at [232, 36] on icon at bounding box center [228, 33] width 7 height 7
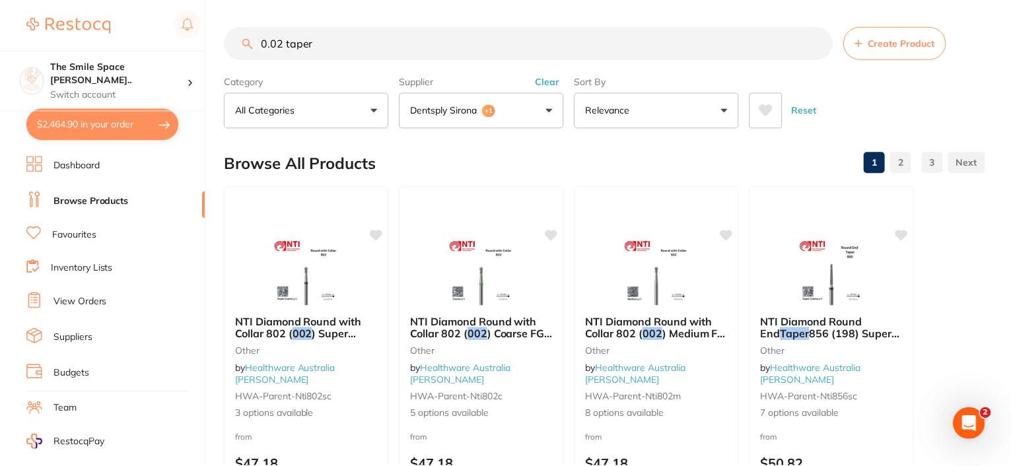
scroll to position [4, 0]
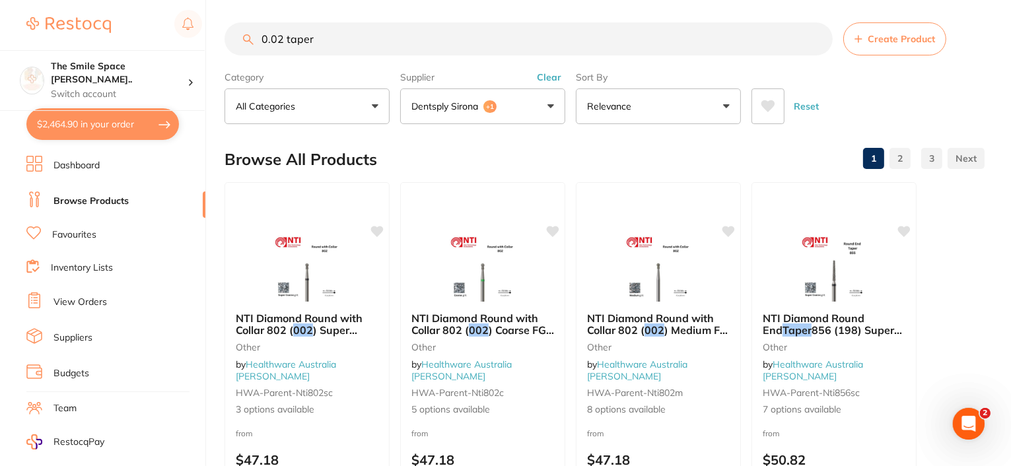
click at [101, 124] on button "$2,464.90 in your order" at bounding box center [102, 124] width 152 height 32
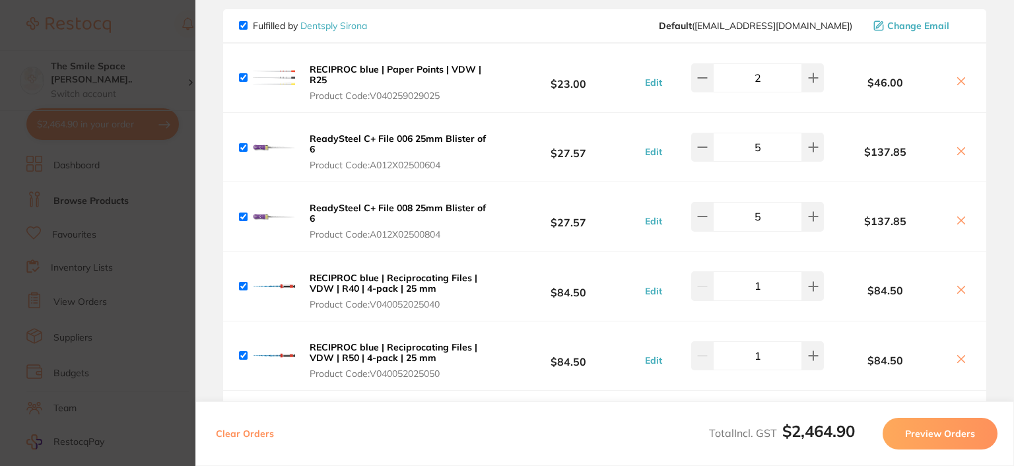
scroll to position [0, 0]
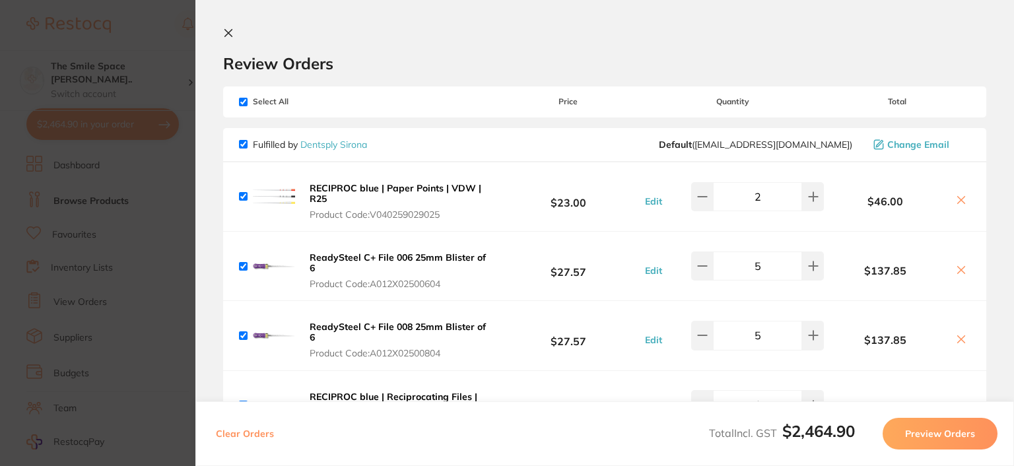
click at [226, 30] on icon at bounding box center [228, 33] width 7 height 7
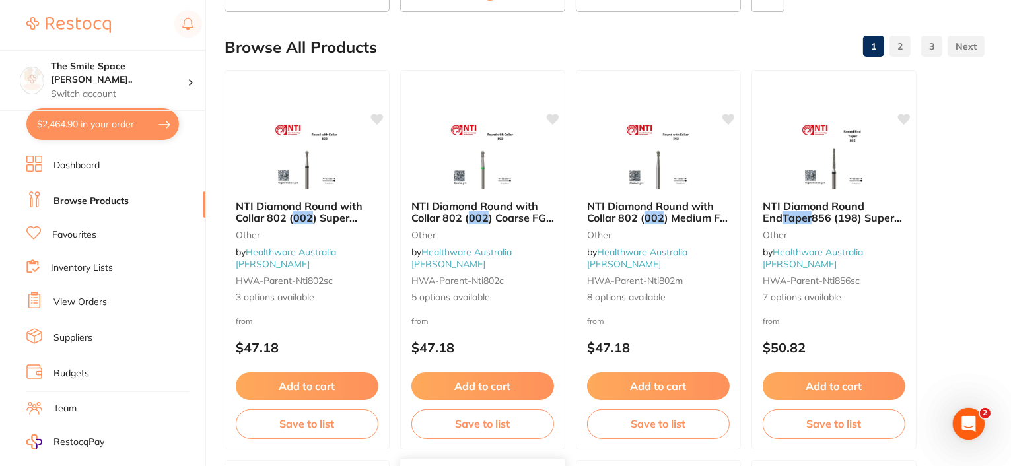
scroll to position [334, 0]
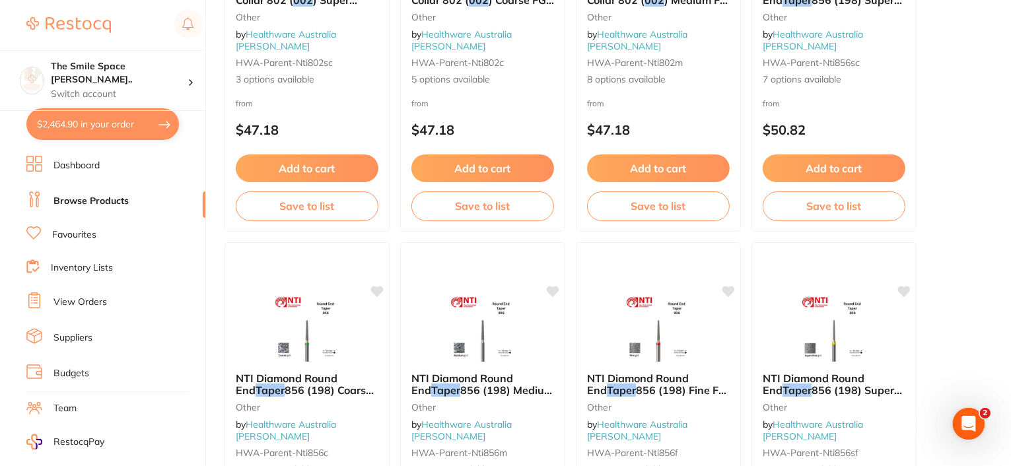
click at [52, 116] on button "$2,464.90 in your order" at bounding box center [102, 124] width 152 height 32
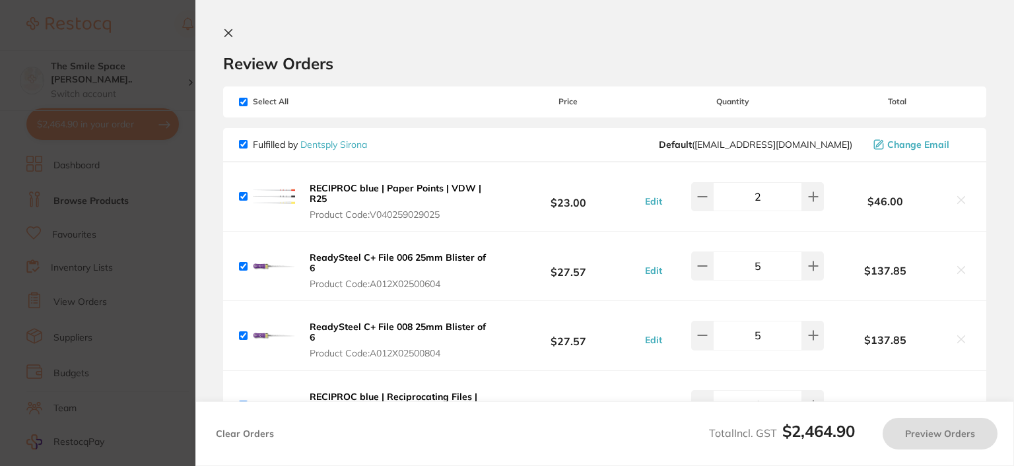
checkbox input "true"
click at [235, 36] on button at bounding box center [231, 34] width 16 height 13
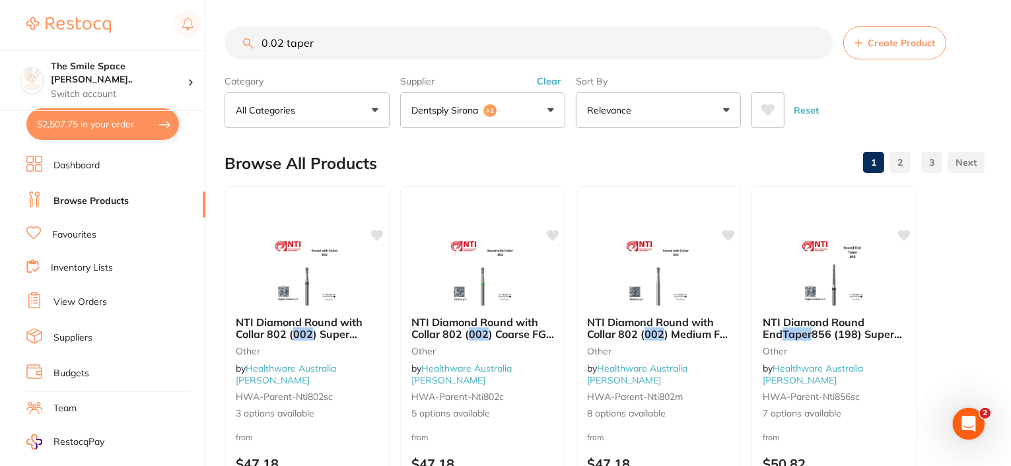
drag, startPoint x: 327, startPoint y: 40, endPoint x: 235, endPoint y: 44, distance: 92.5
click at [235, 44] on input "0.02 taper" at bounding box center [528, 42] width 608 height 33
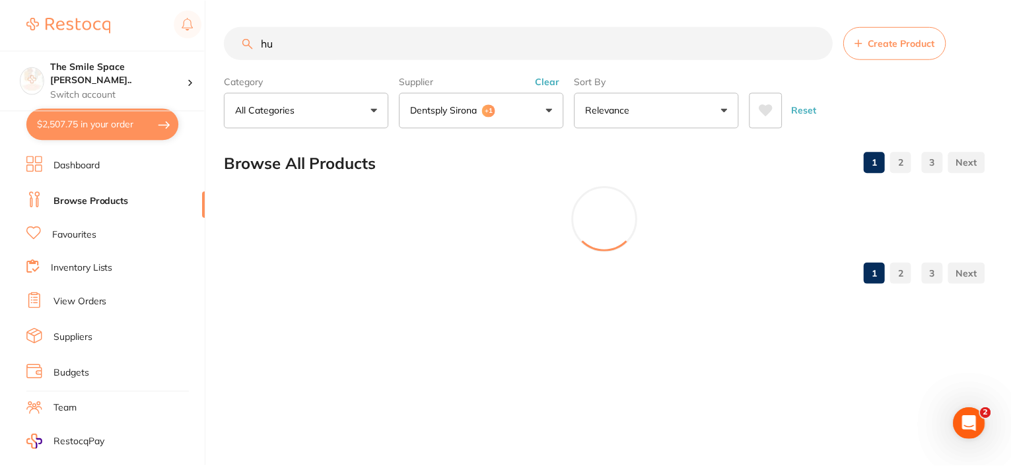
scroll to position [38, 0]
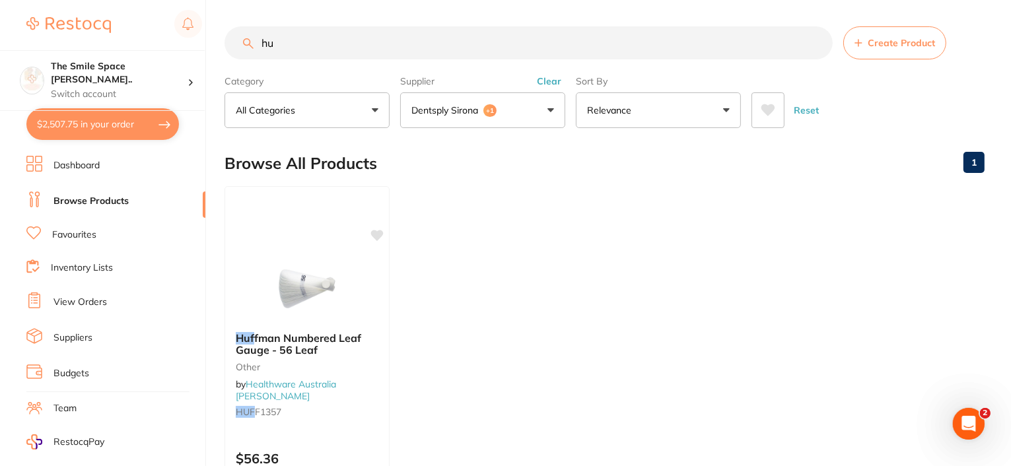
type input "h"
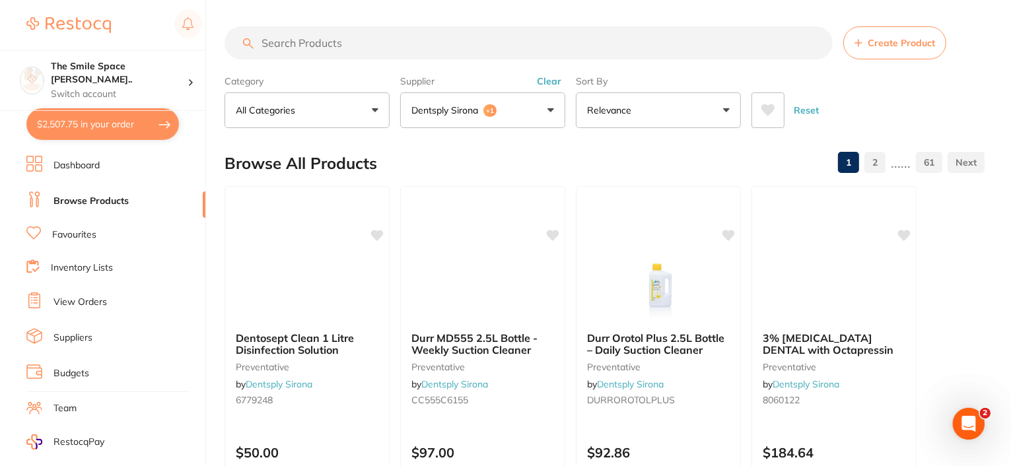
scroll to position [626, 0]
drag, startPoint x: 552, startPoint y: 82, endPoint x: 364, endPoint y: 59, distance: 188.8
click at [551, 83] on button "Clear" at bounding box center [549, 81] width 32 height 12
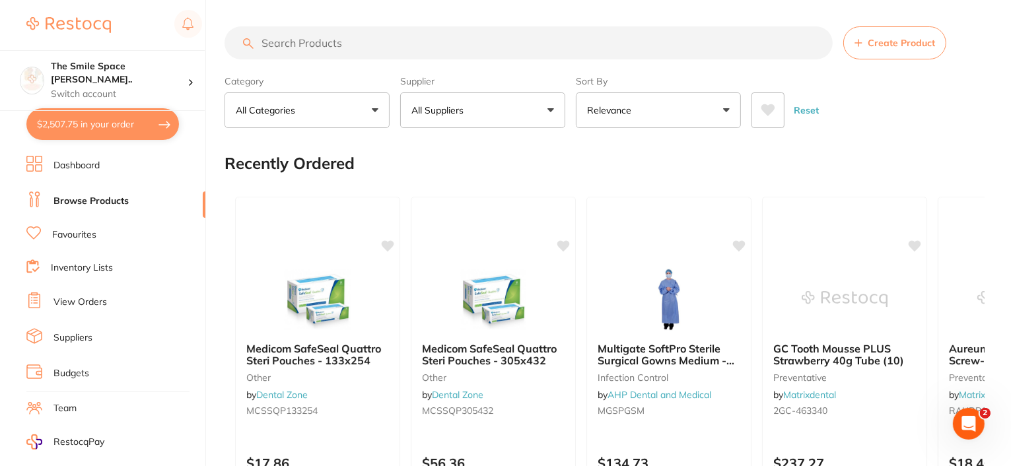
click at [271, 48] on input "search" at bounding box center [528, 42] width 608 height 33
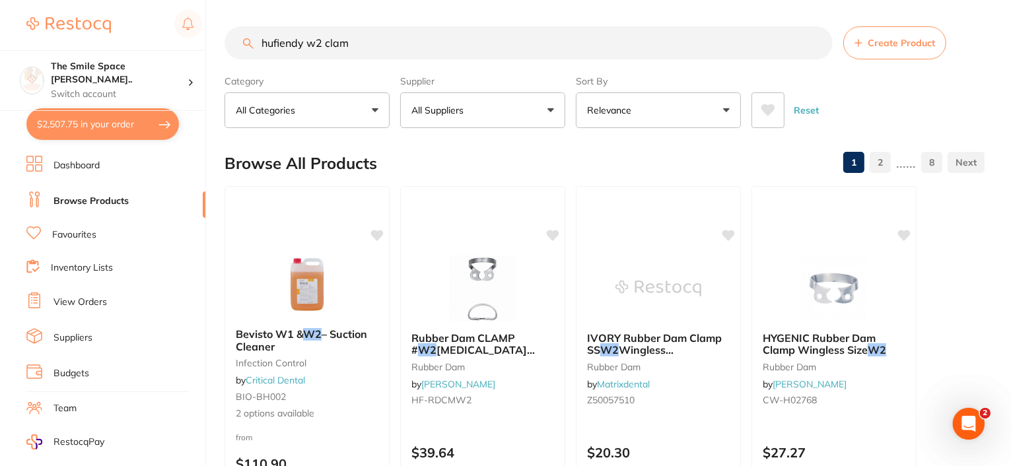
scroll to position [0, 0]
type input "hufiendy w2 clamp"
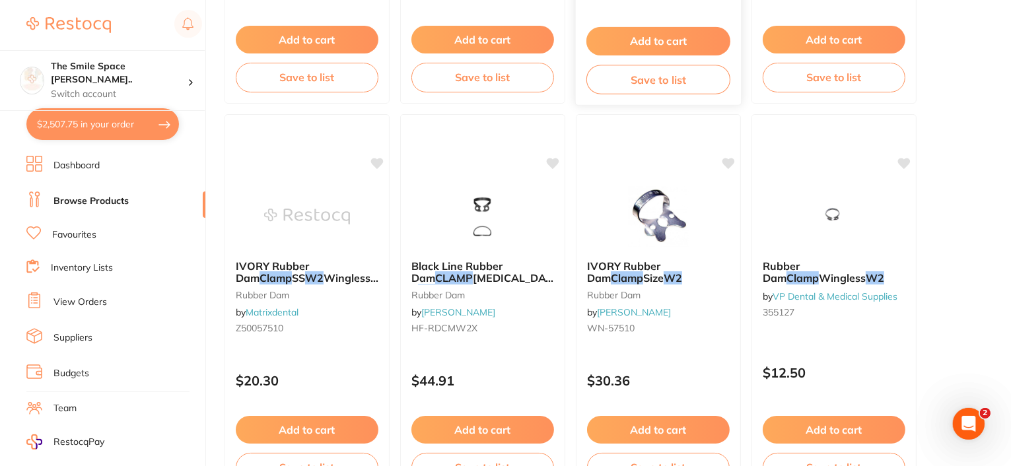
scroll to position [132, 0]
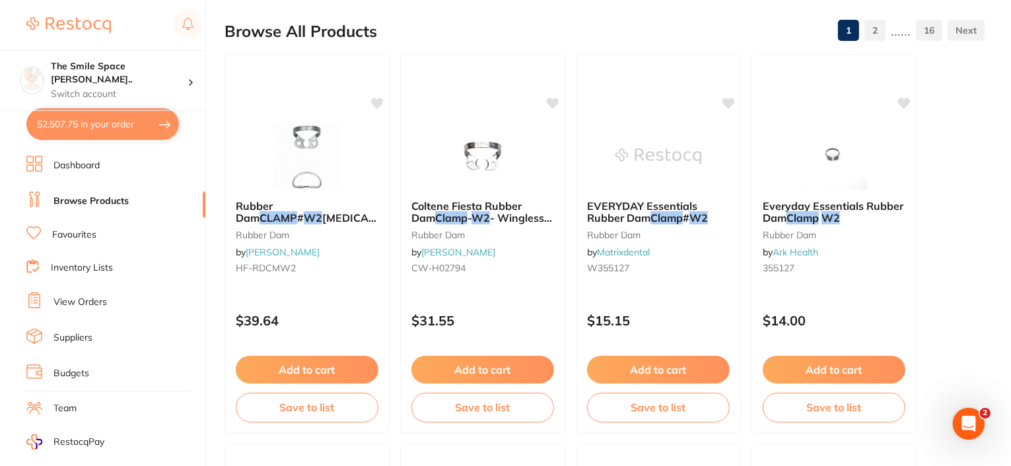
click at [53, 129] on button "$2,507.75 in your order" at bounding box center [102, 124] width 152 height 32
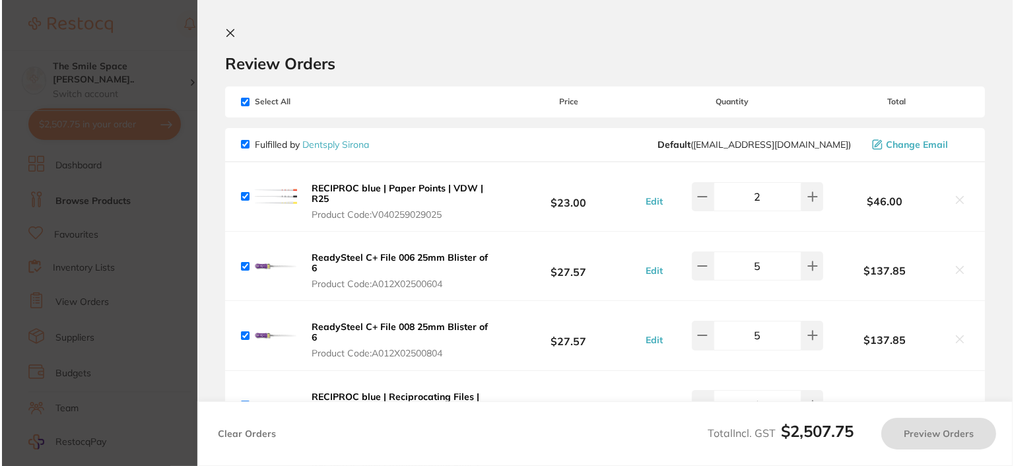
scroll to position [0, 0]
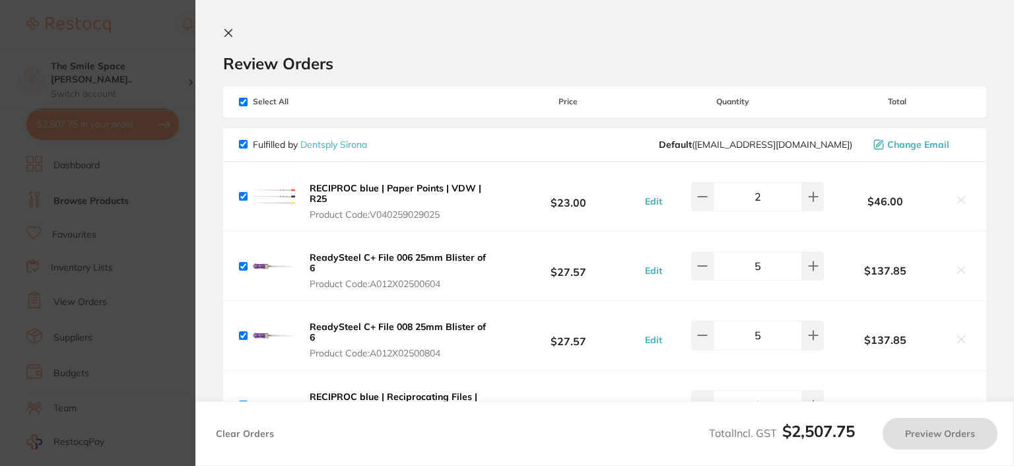
checkbox input "true"
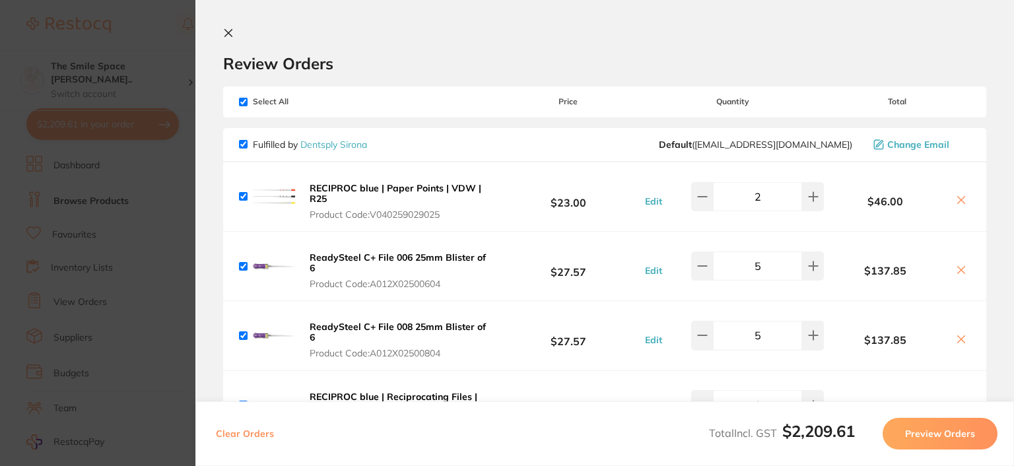
click at [228, 33] on icon at bounding box center [228, 33] width 7 height 7
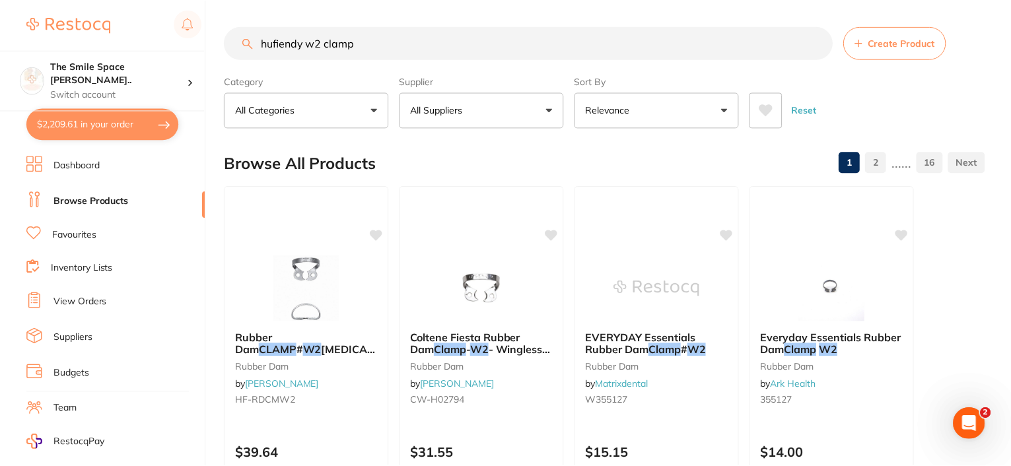
scroll to position [132, 0]
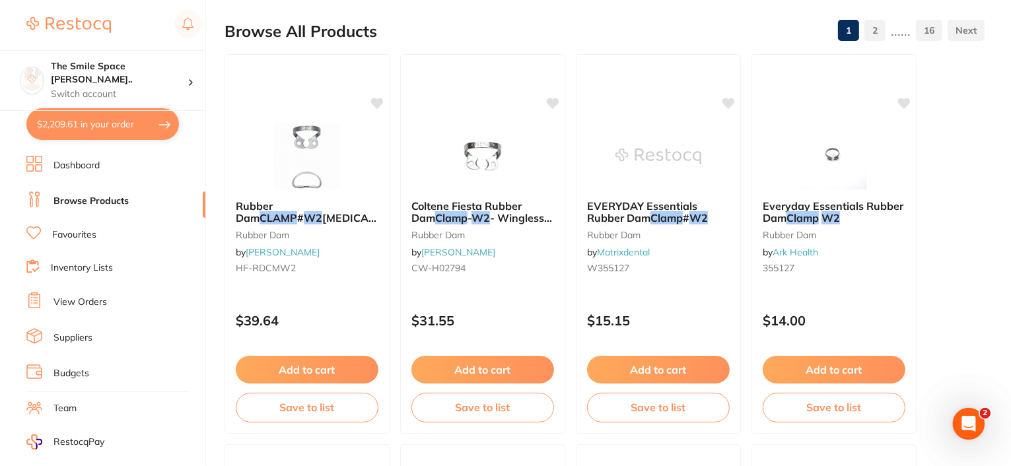
click at [74, 125] on button "$2,209.61 in your order" at bounding box center [102, 124] width 152 height 32
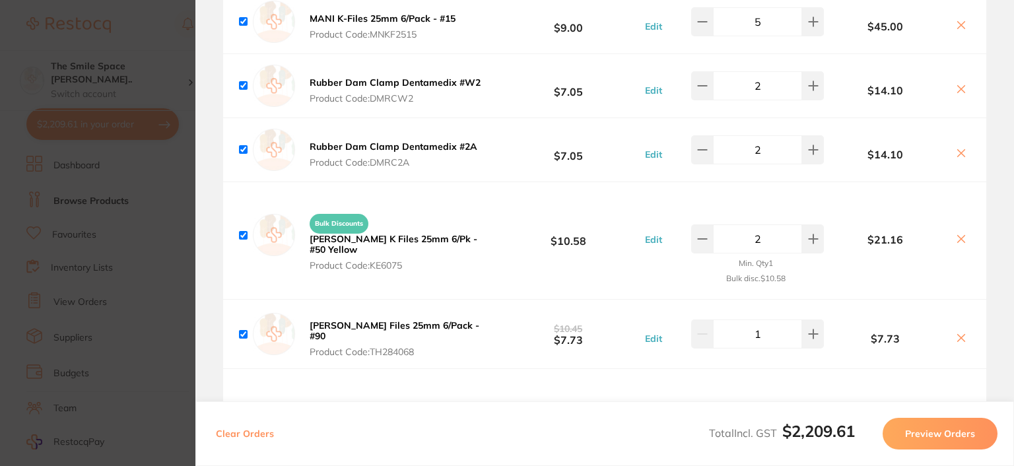
scroll to position [1452, 0]
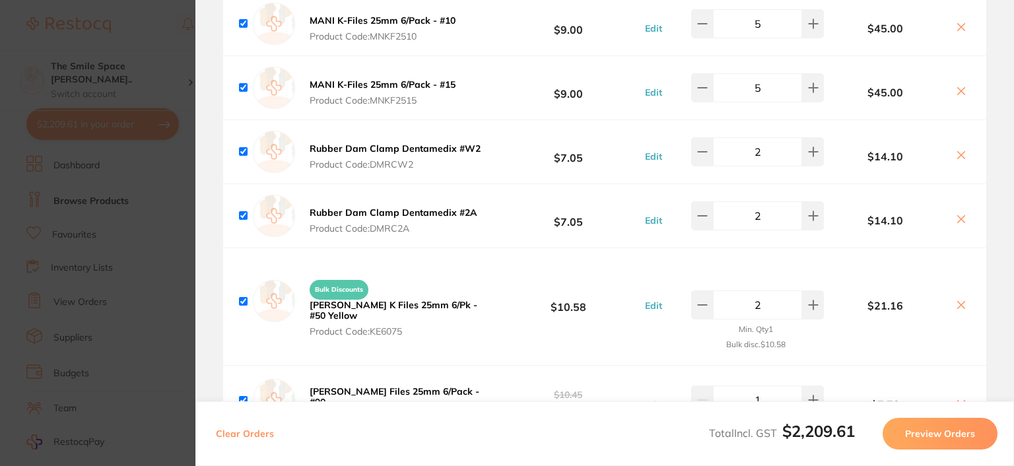
click at [959, 216] on icon at bounding box center [961, 219] width 11 height 11
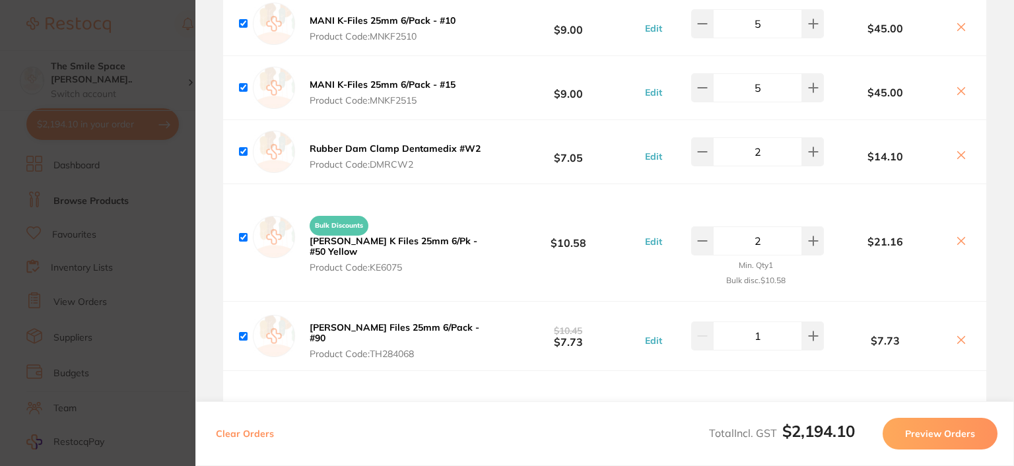
click at [961, 151] on icon at bounding box center [961, 155] width 11 height 11
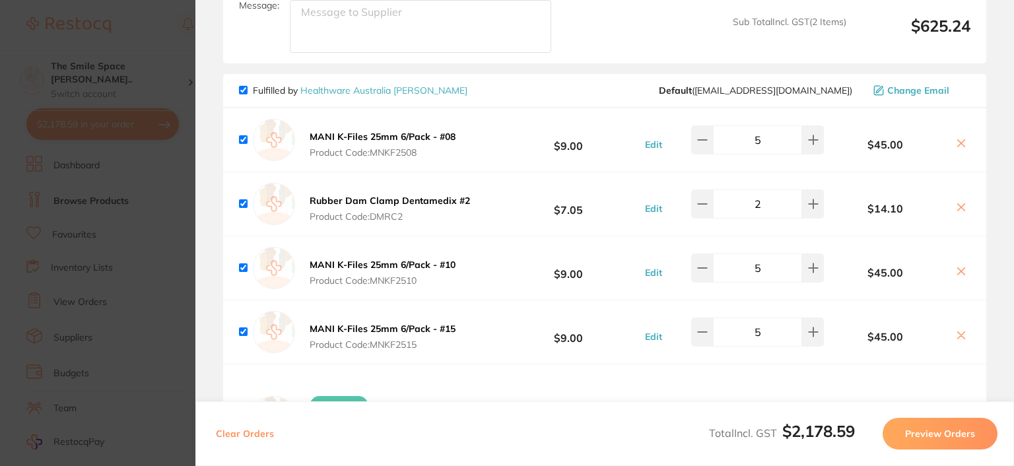
scroll to position [1188, 0]
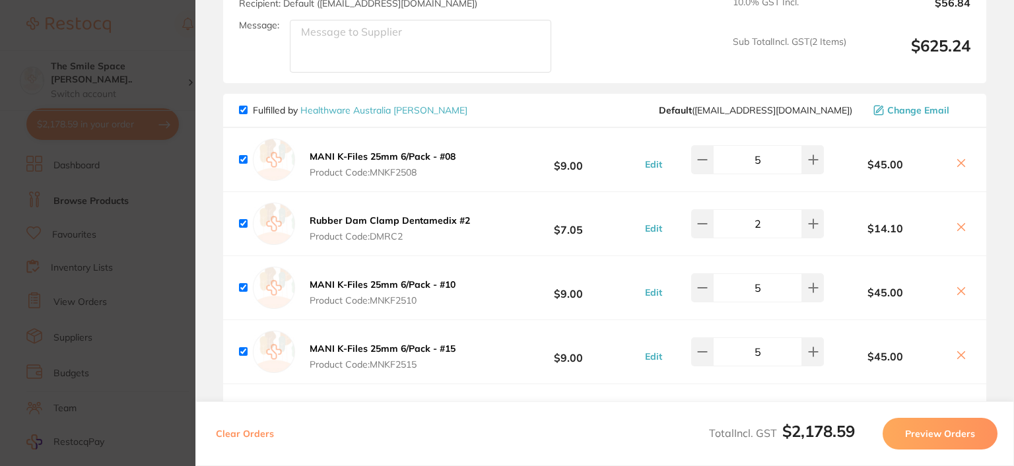
click at [960, 224] on icon at bounding box center [961, 227] width 11 height 11
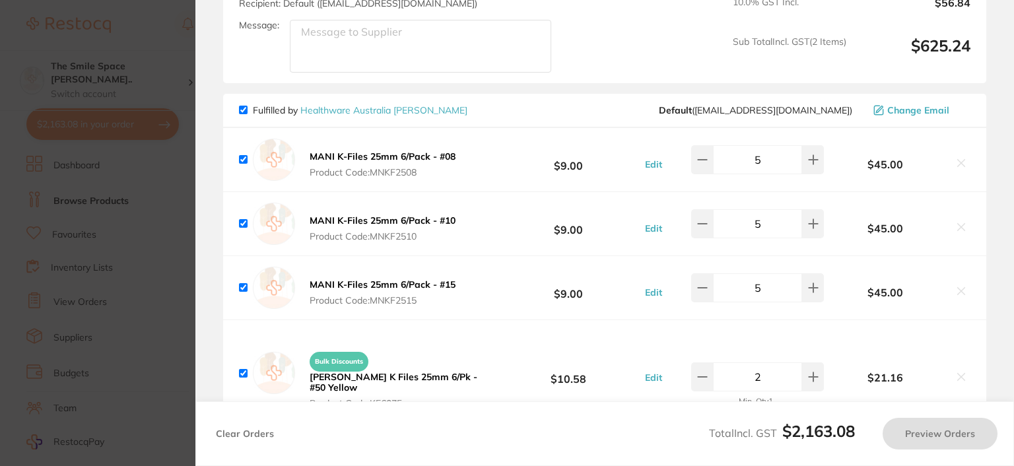
checkbox input "true"
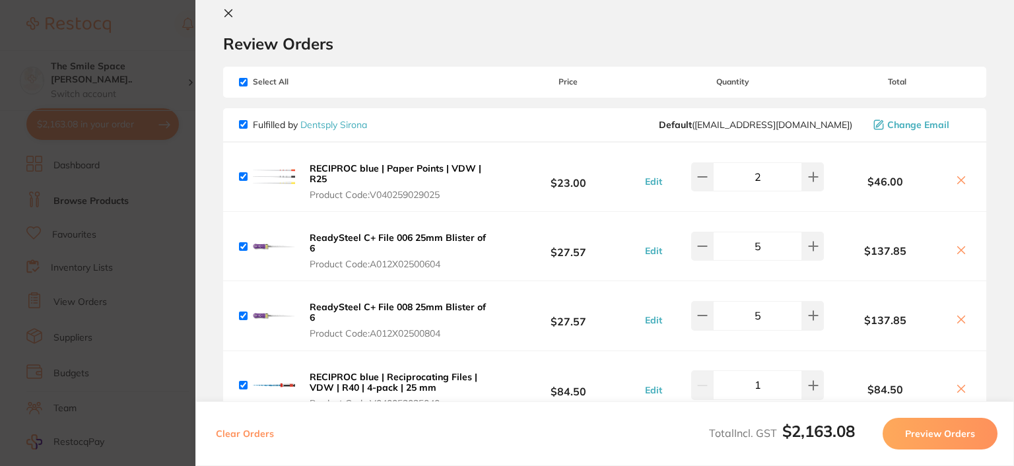
scroll to position [0, 0]
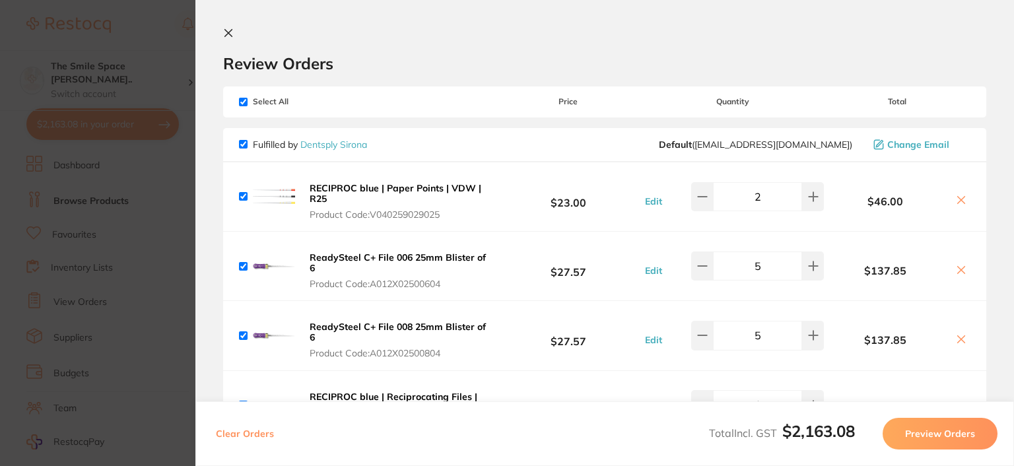
click at [230, 30] on icon at bounding box center [228, 33] width 11 height 11
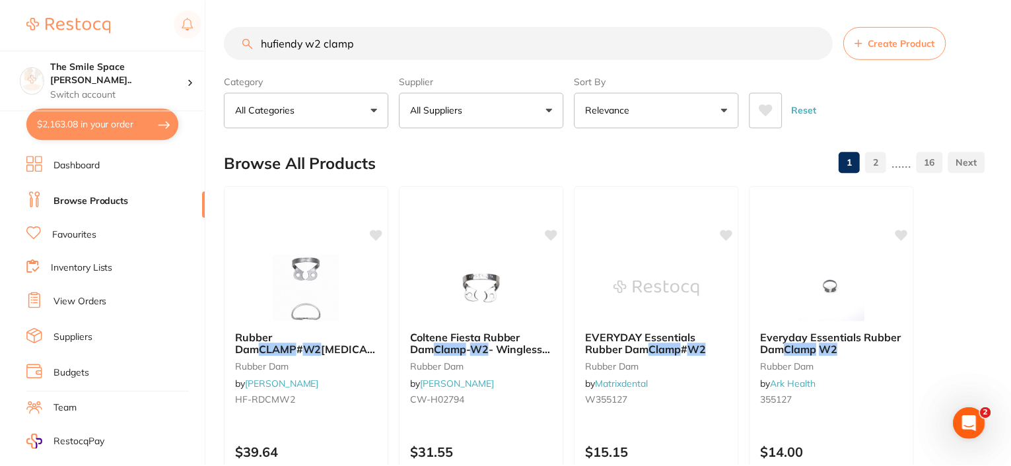
scroll to position [132, 0]
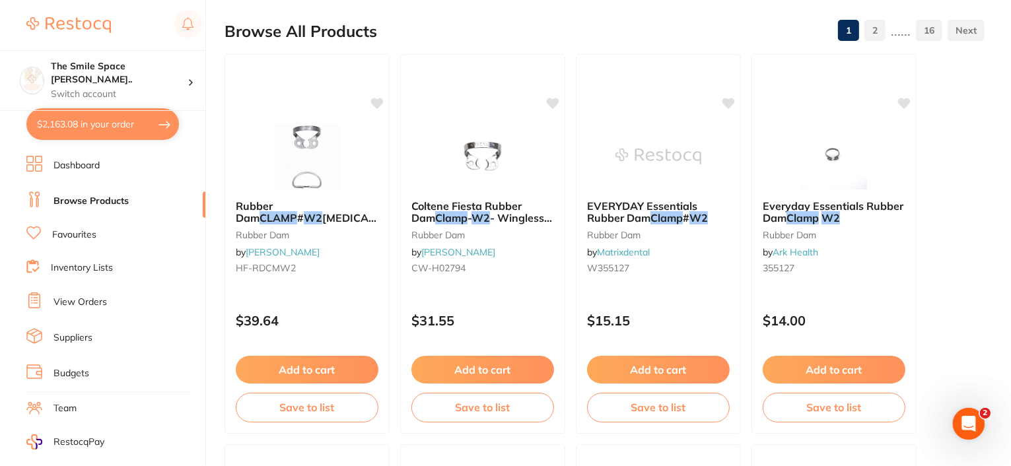
click at [100, 115] on button "$2,163.08 in your order" at bounding box center [102, 124] width 152 height 32
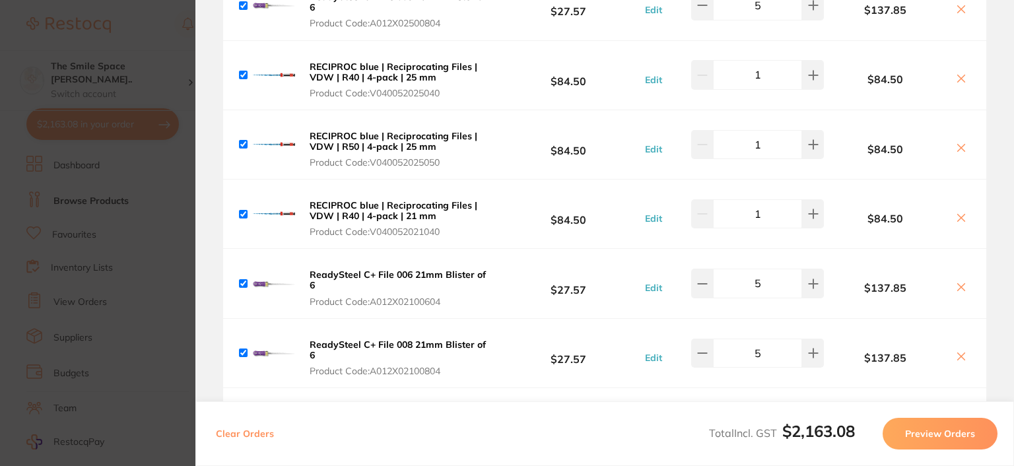
scroll to position [0, 0]
